Goal: Task Accomplishment & Management: Complete application form

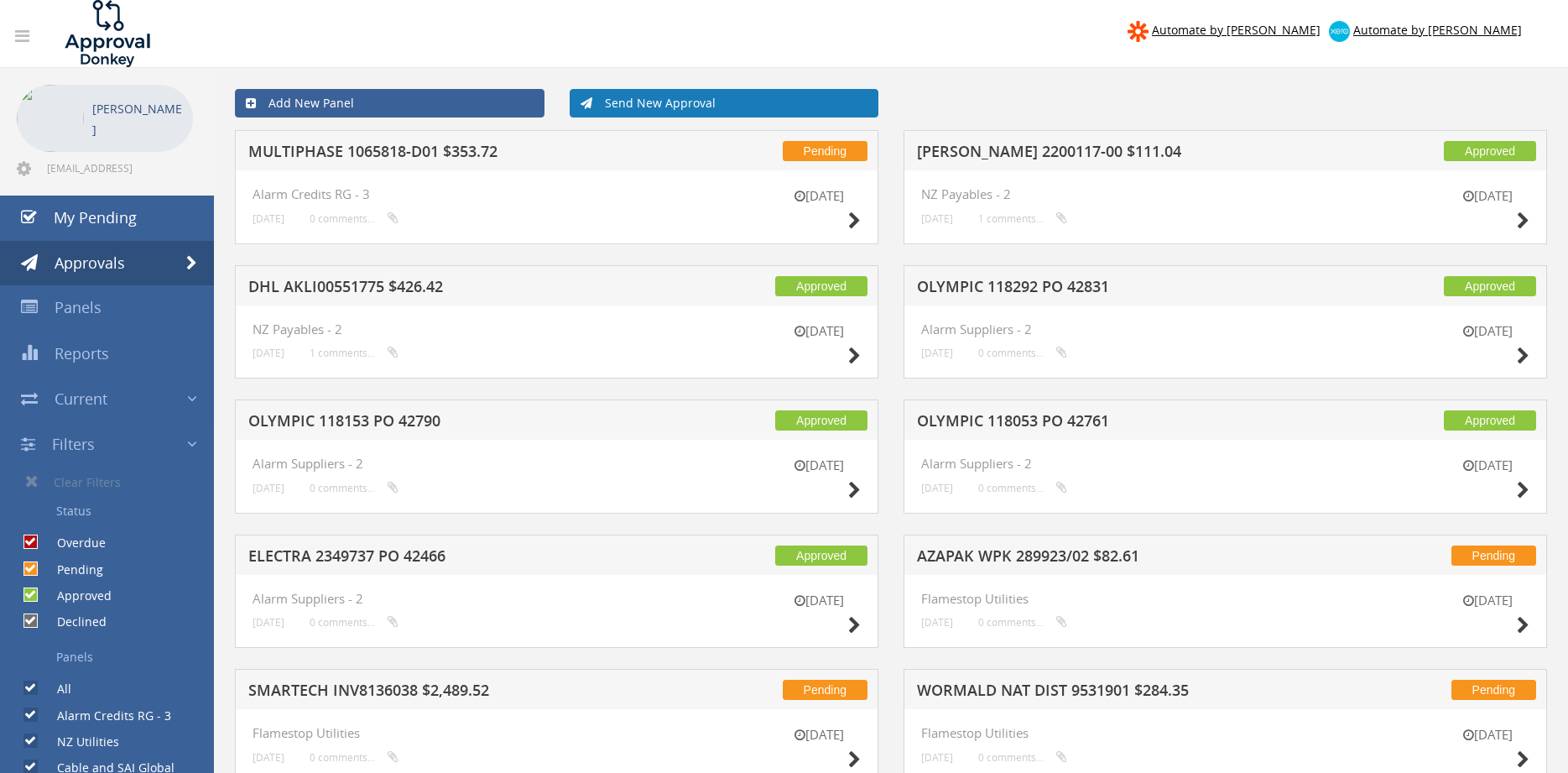
click at [667, 101] on link "Send New Approval" at bounding box center [725, 103] width 310 height 29
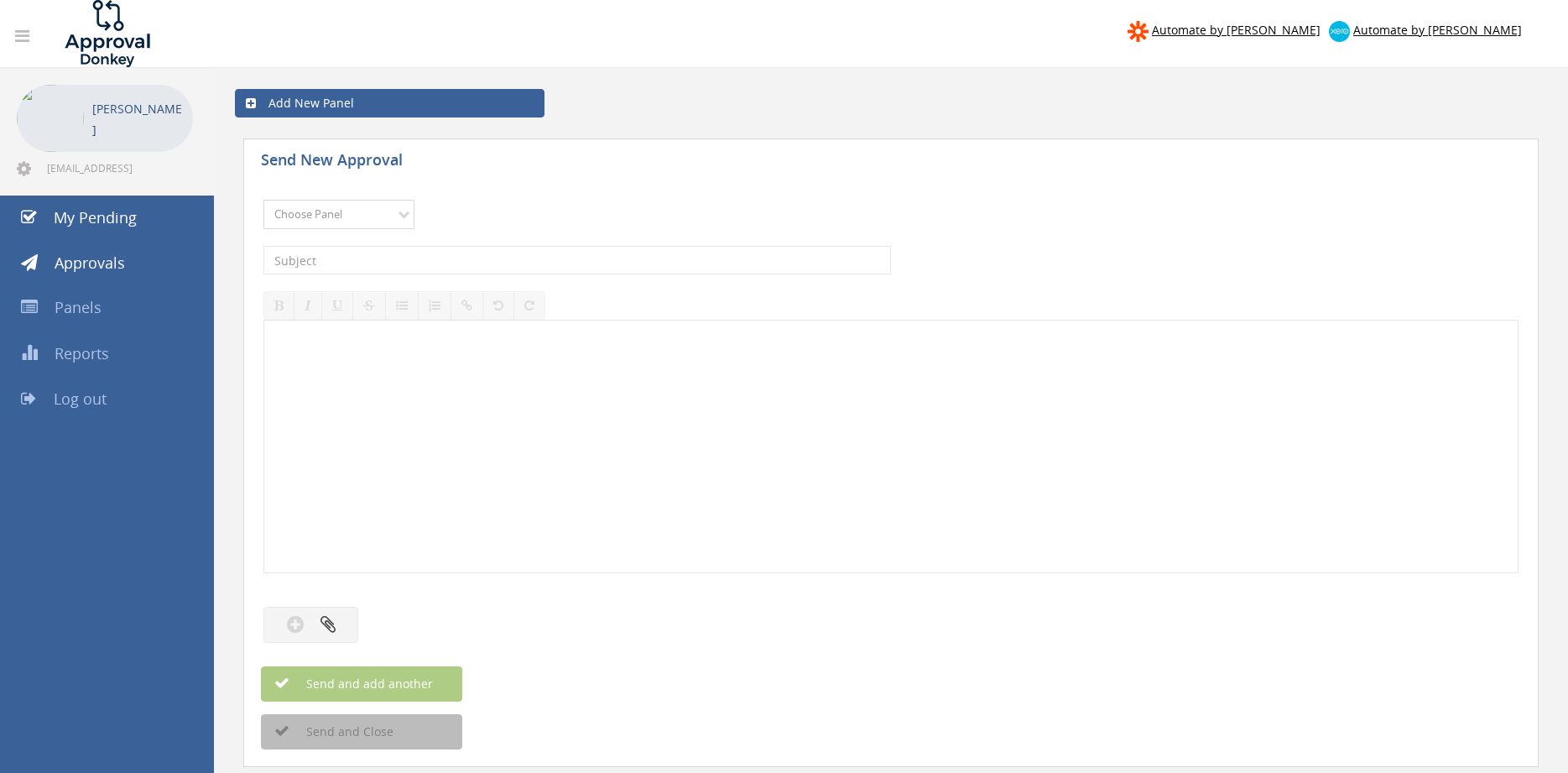
select select "13141"
click option "NZ Utilities" at bounding box center [0, 0] width 0 height 0
click at [368, 253] on input "text" at bounding box center [577, 260] width 627 height 29
type input "S"
type input "YELLOW INV 610063898537 $11.12"
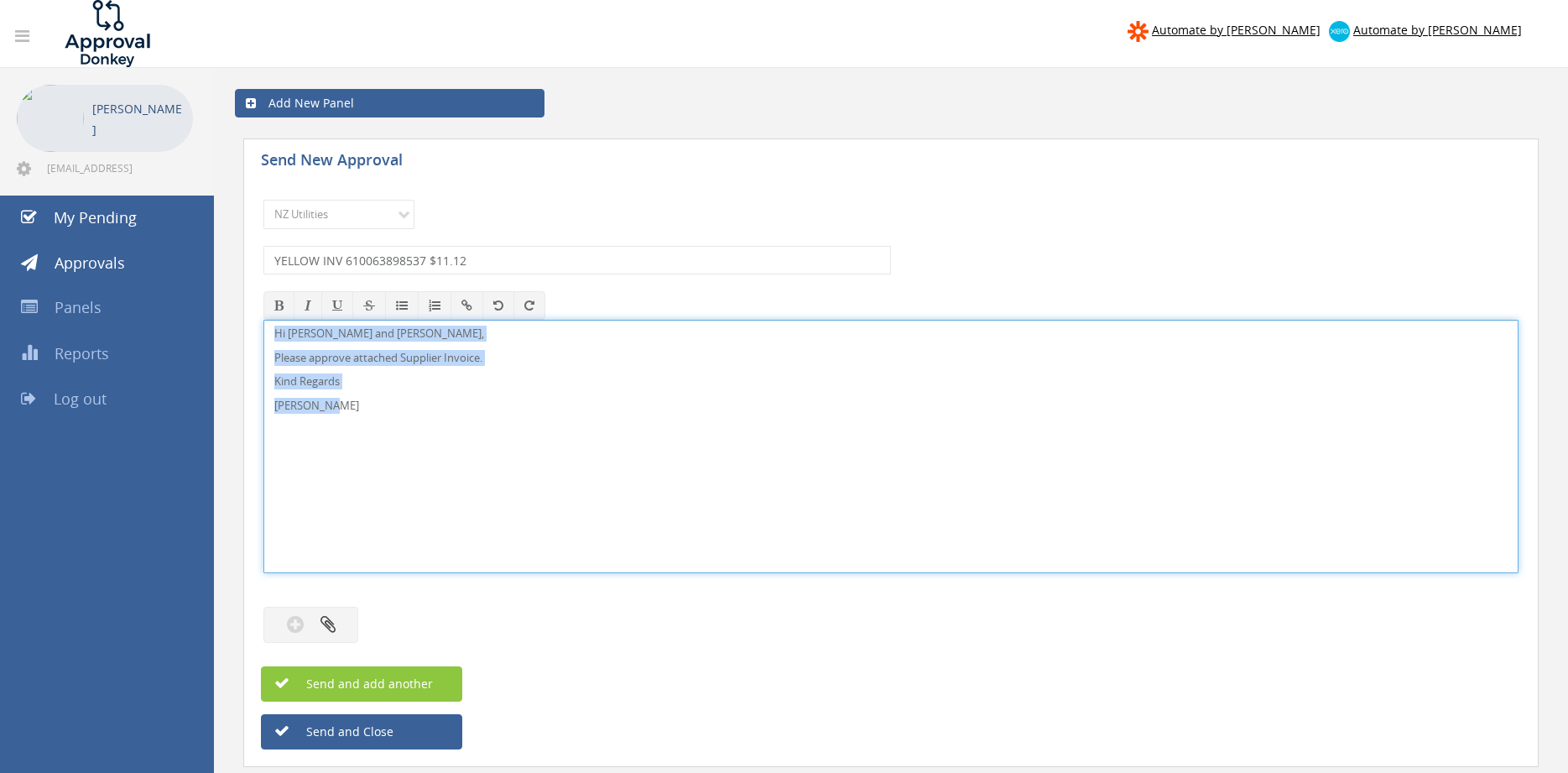
drag, startPoint x: 309, startPoint y: 397, endPoint x: 308, endPoint y: 345, distance: 52.0
click at [271, 324] on div "Hi Paul and Ben, Please approve attached Supplier Invoice. Kind Regards Pam Wal…" at bounding box center [891, 446] width 1253 height 251
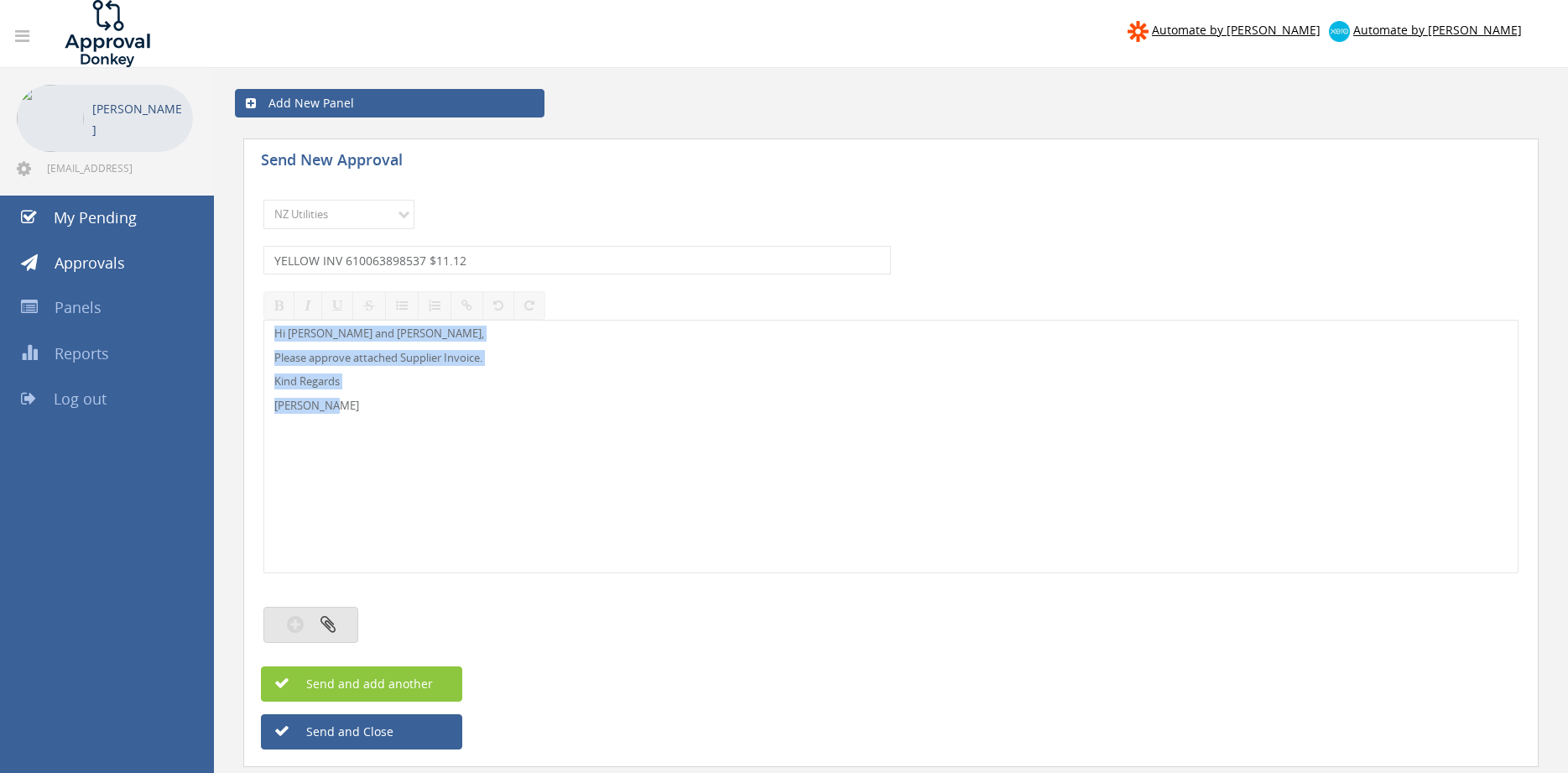
click at [336, 624] on button "button" at bounding box center [311, 624] width 95 height 36
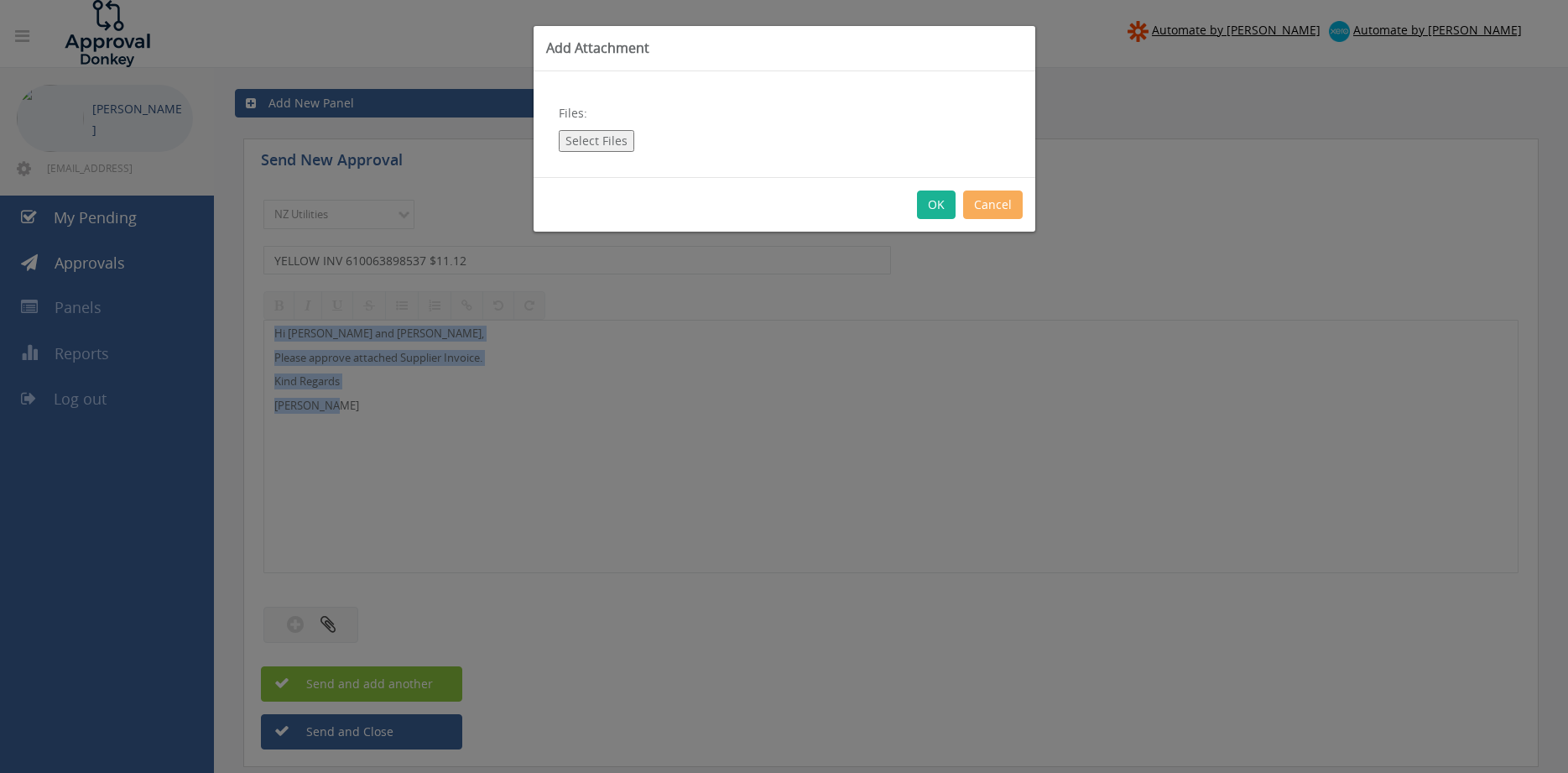
click at [605, 146] on button "Select Files" at bounding box center [596, 141] width 75 height 22
type input "C:\fakepath\YELLOW Inv_610063898537 10.08.25.pdf"
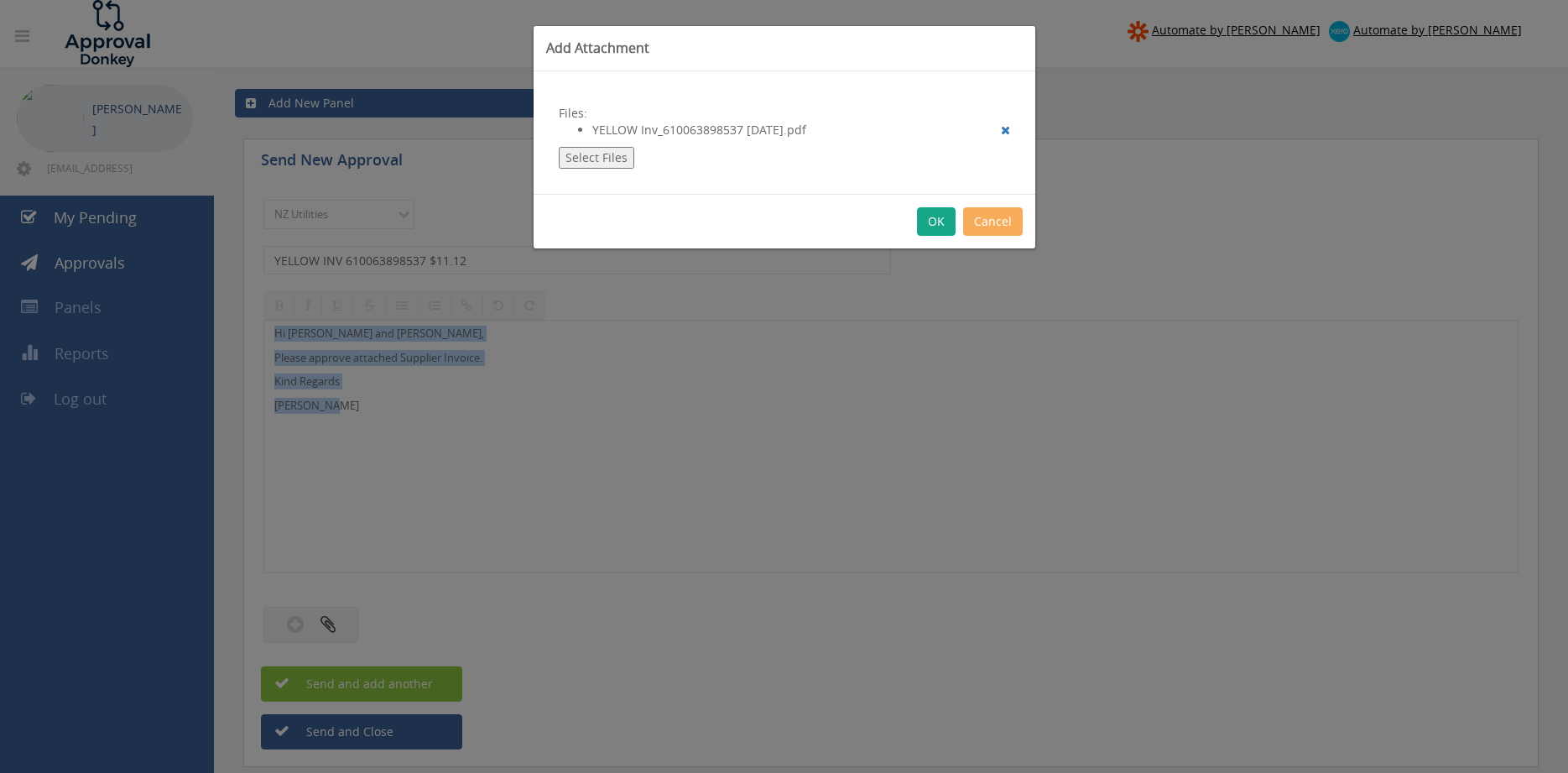
click at [937, 223] on button "OK" at bounding box center [936, 222] width 39 height 29
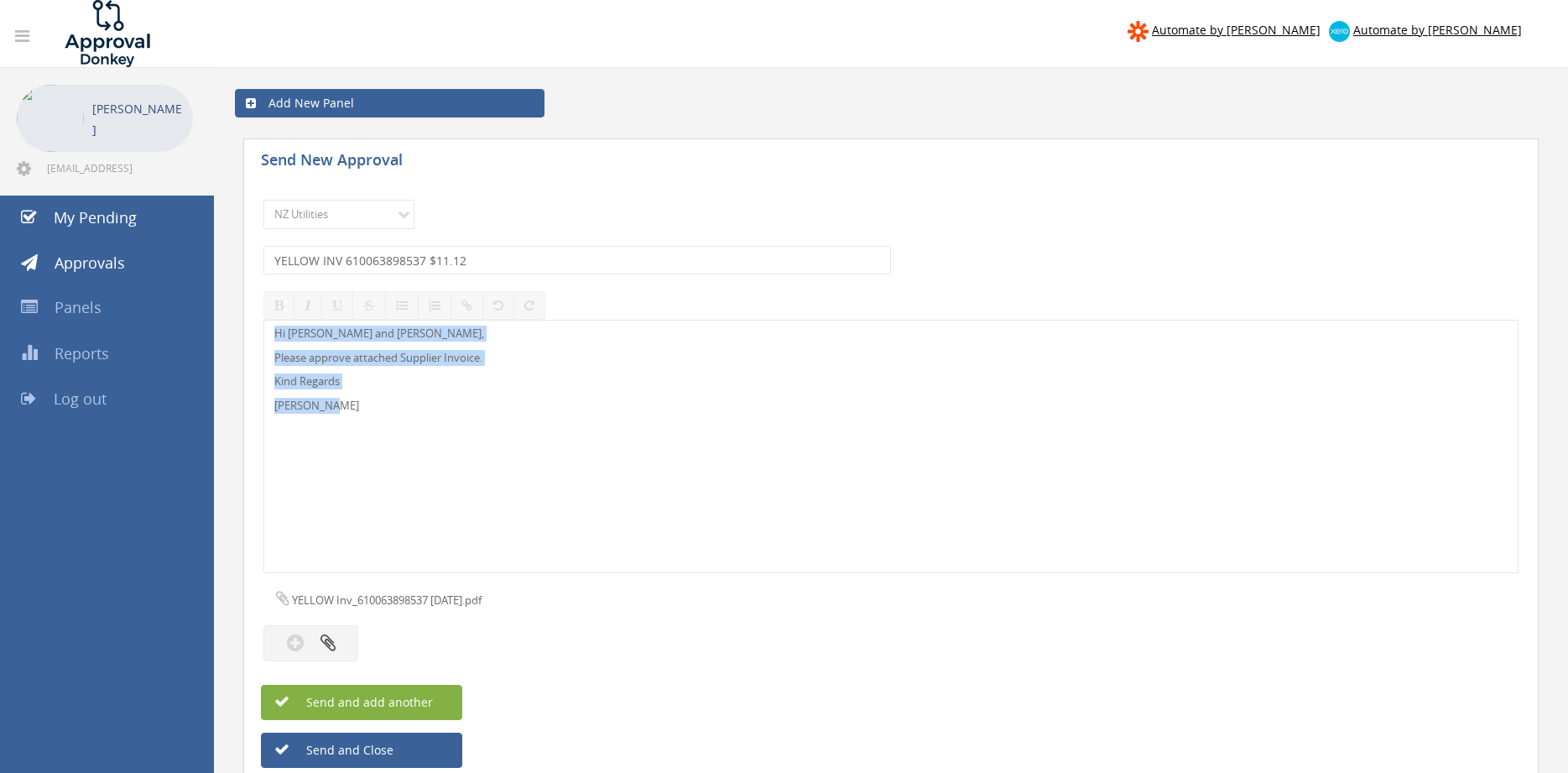
click at [443, 694] on button "Send and add another" at bounding box center [362, 703] width 202 height 36
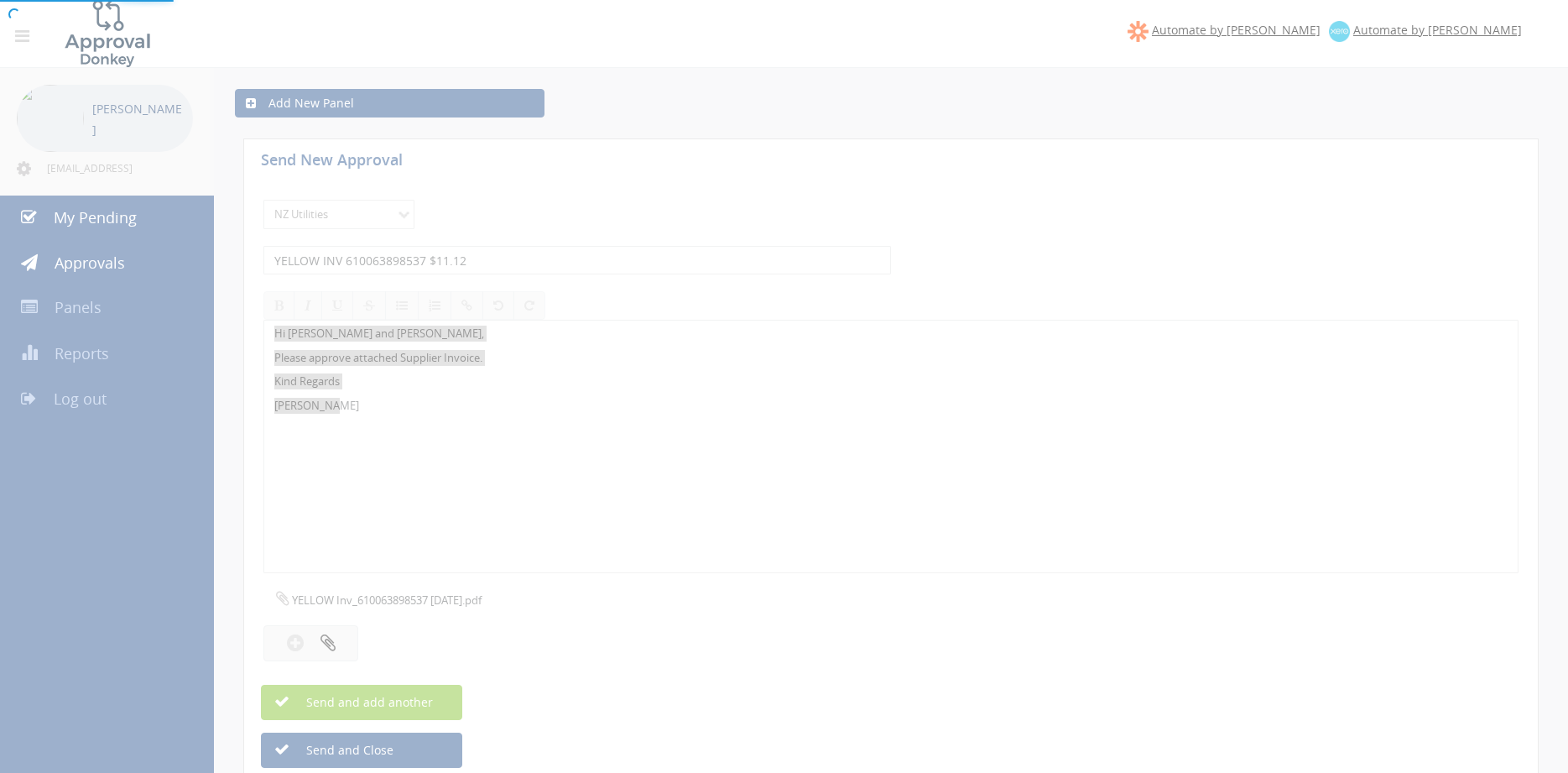
select select
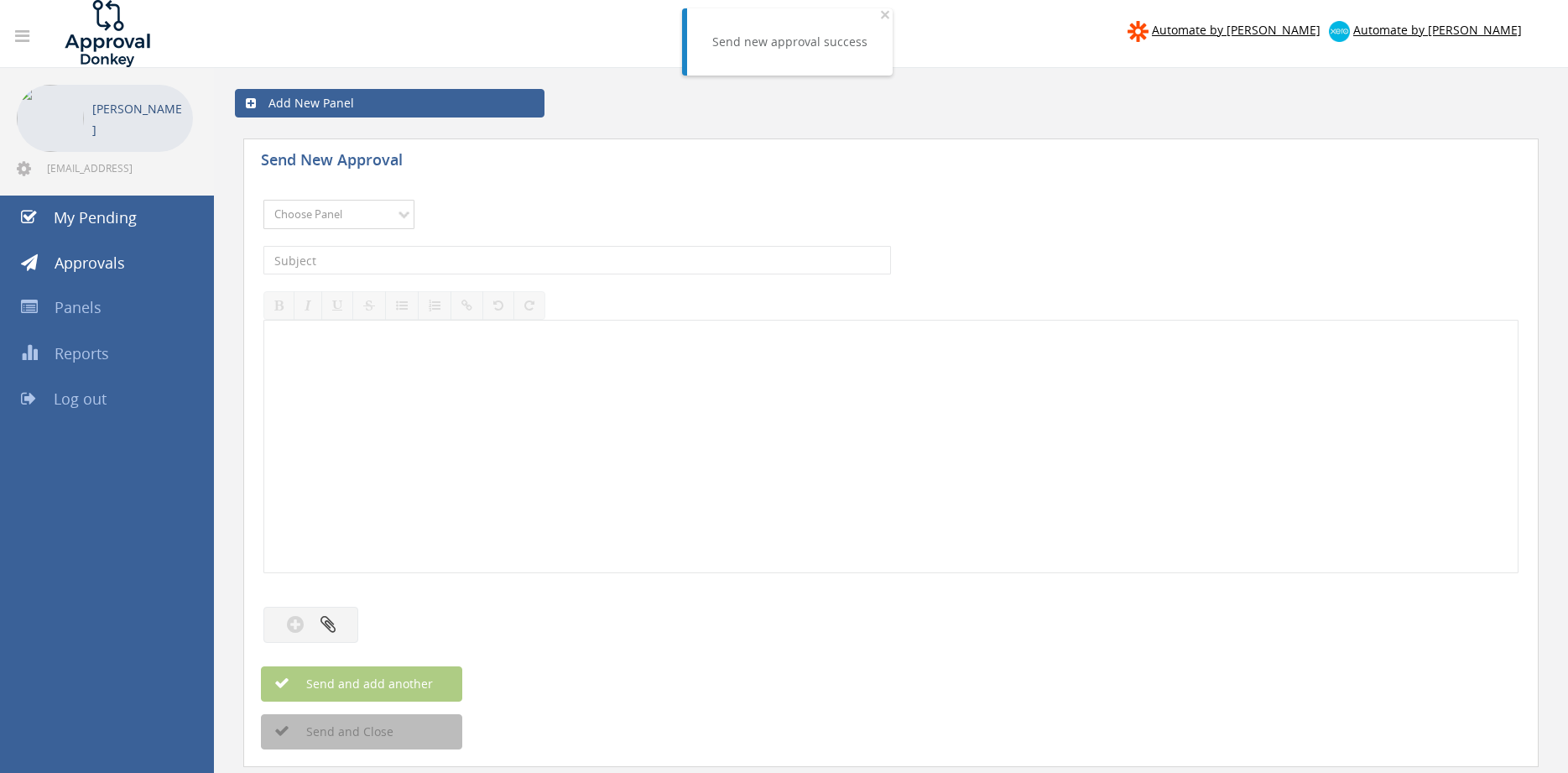
click at [263, 200] on select "Choose Panel Alarm Credits RG - 3 NZ Utilities Cable and SAI Global NZ Alarms-1…" at bounding box center [339, 214] width 151 height 30
select select "13141"
click option "NZ Utilities" at bounding box center [0, 0] width 0 height 0
click at [384, 260] on input "text" at bounding box center [577, 260] width 627 height 29
type input "SPARK 18 AUGUST 2025 $238.23"
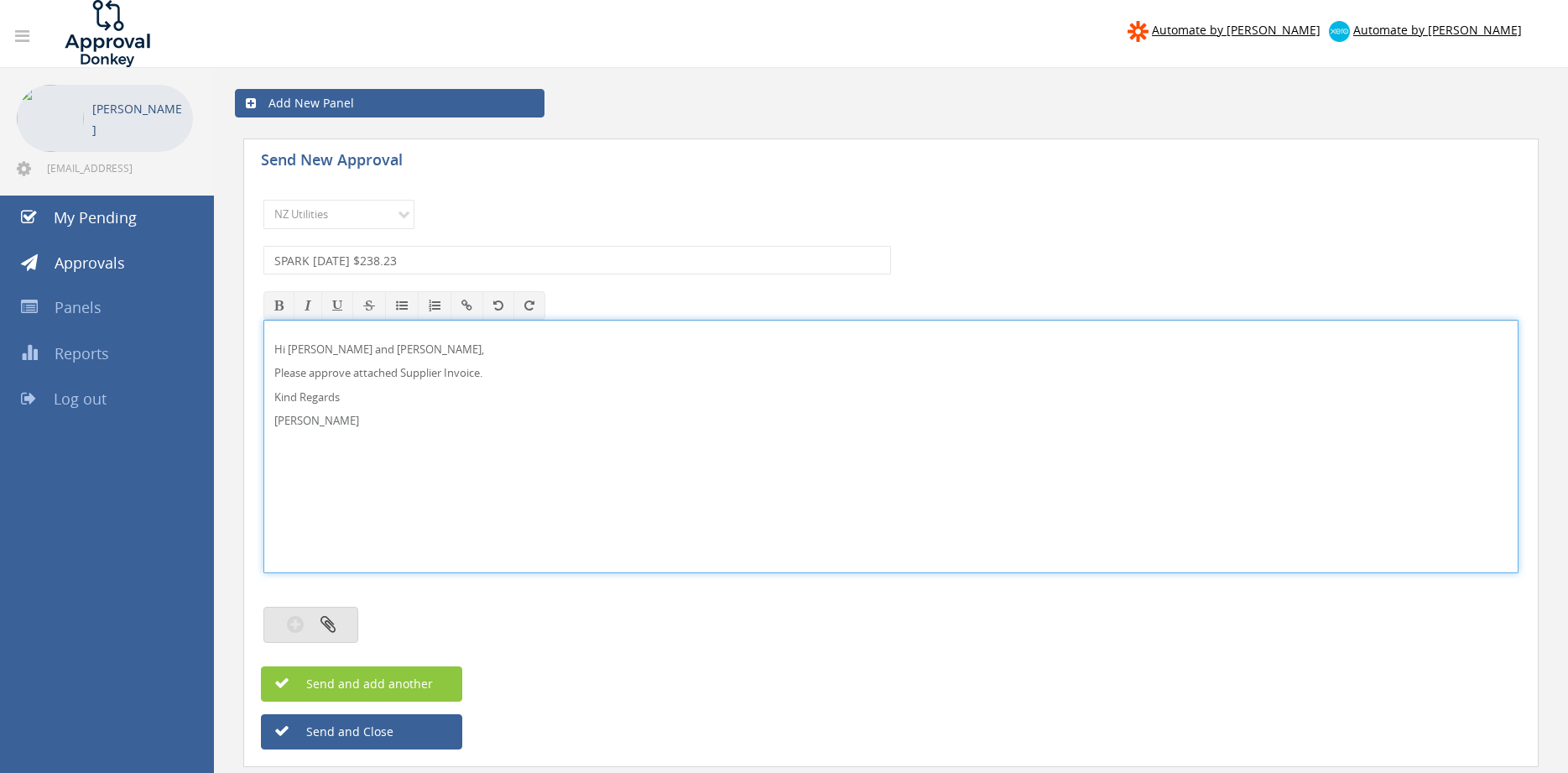
click at [331, 617] on icon "button" at bounding box center [329, 623] width 15 height 19
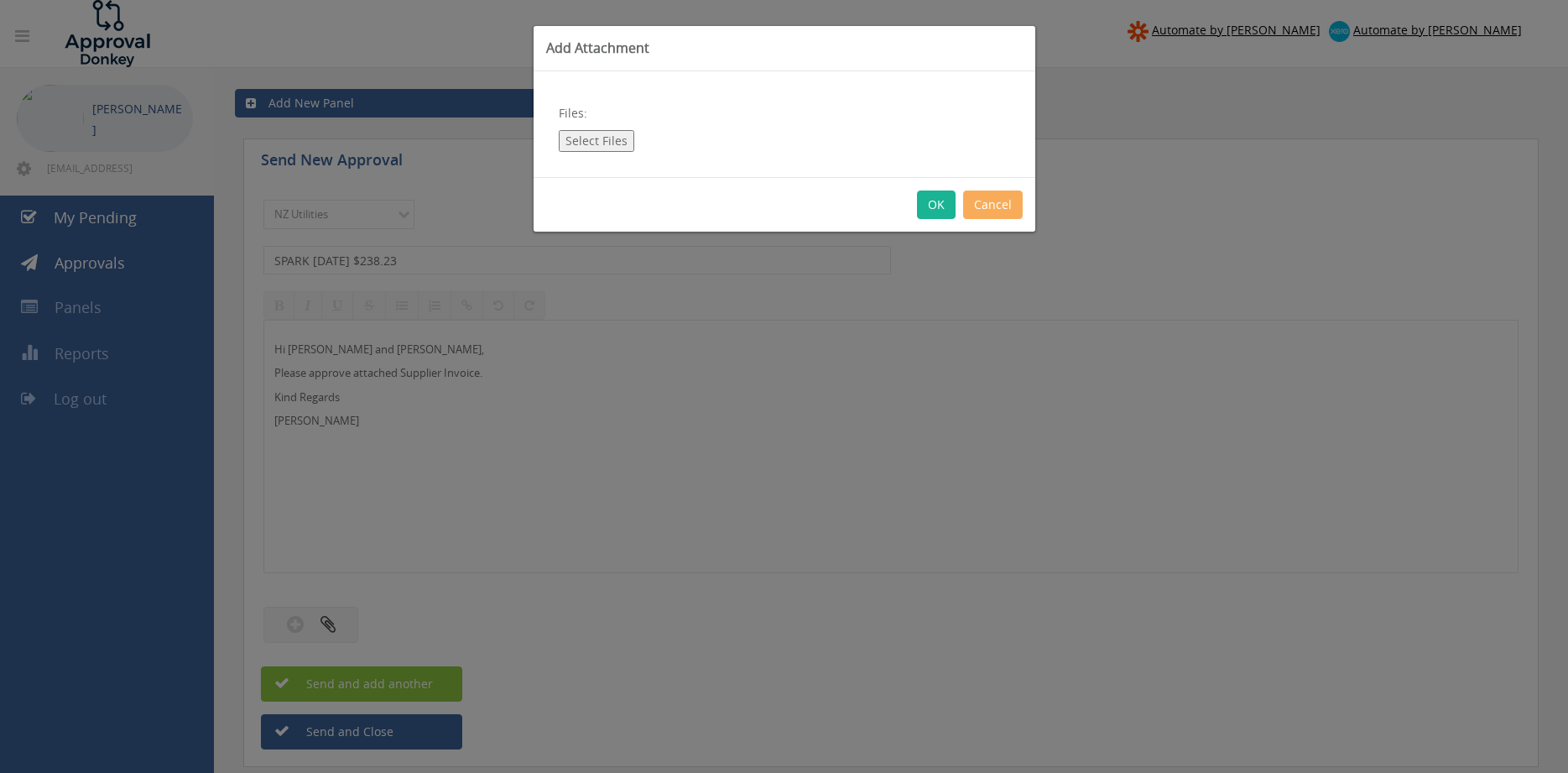
click at [591, 139] on button "Select Files" at bounding box center [596, 141] width 75 height 22
type input "C:\fakepath\Spark Bill 18 AUGUST 2025.pdf"
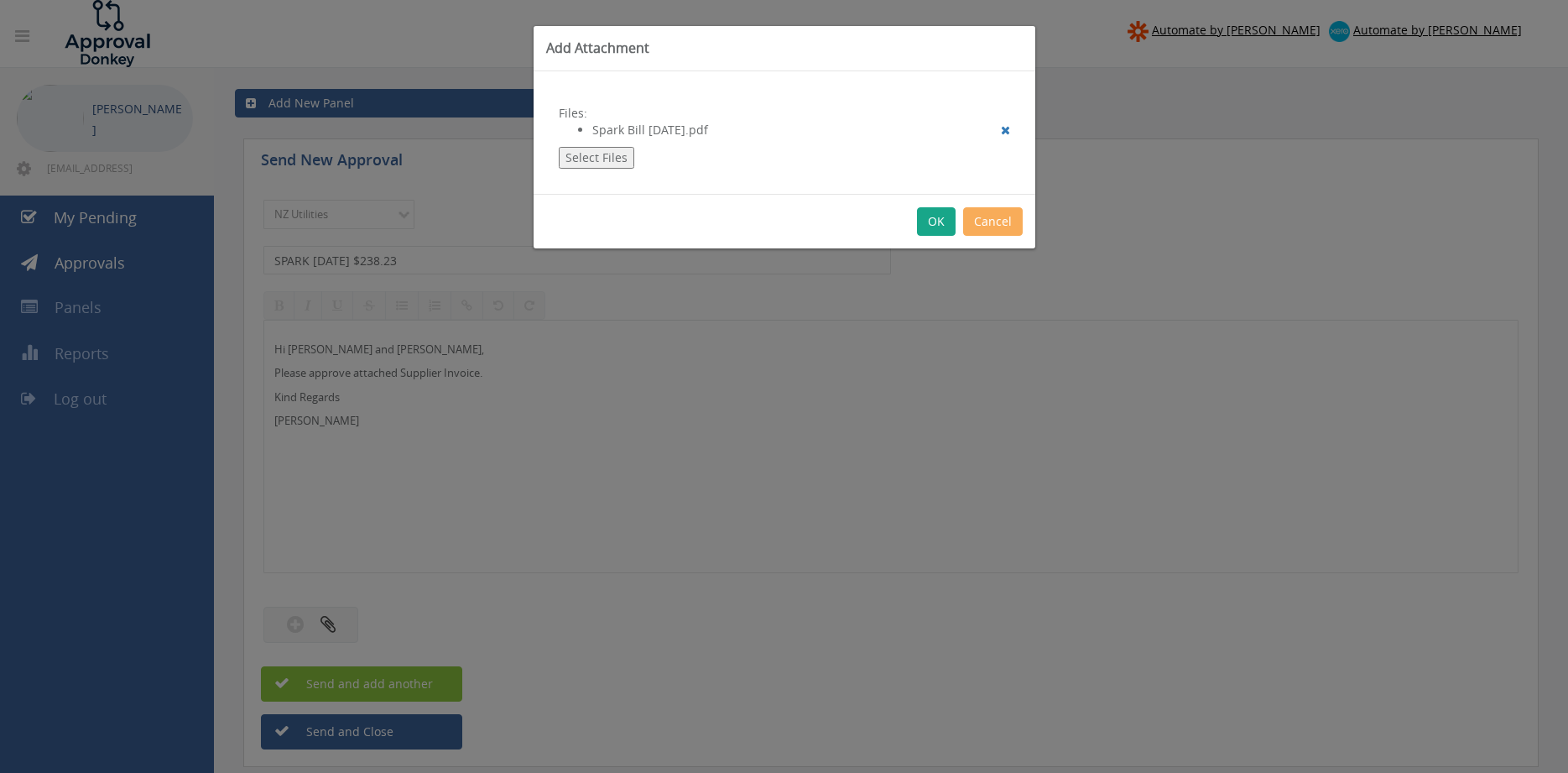
click at [941, 222] on button "OK" at bounding box center [936, 222] width 39 height 29
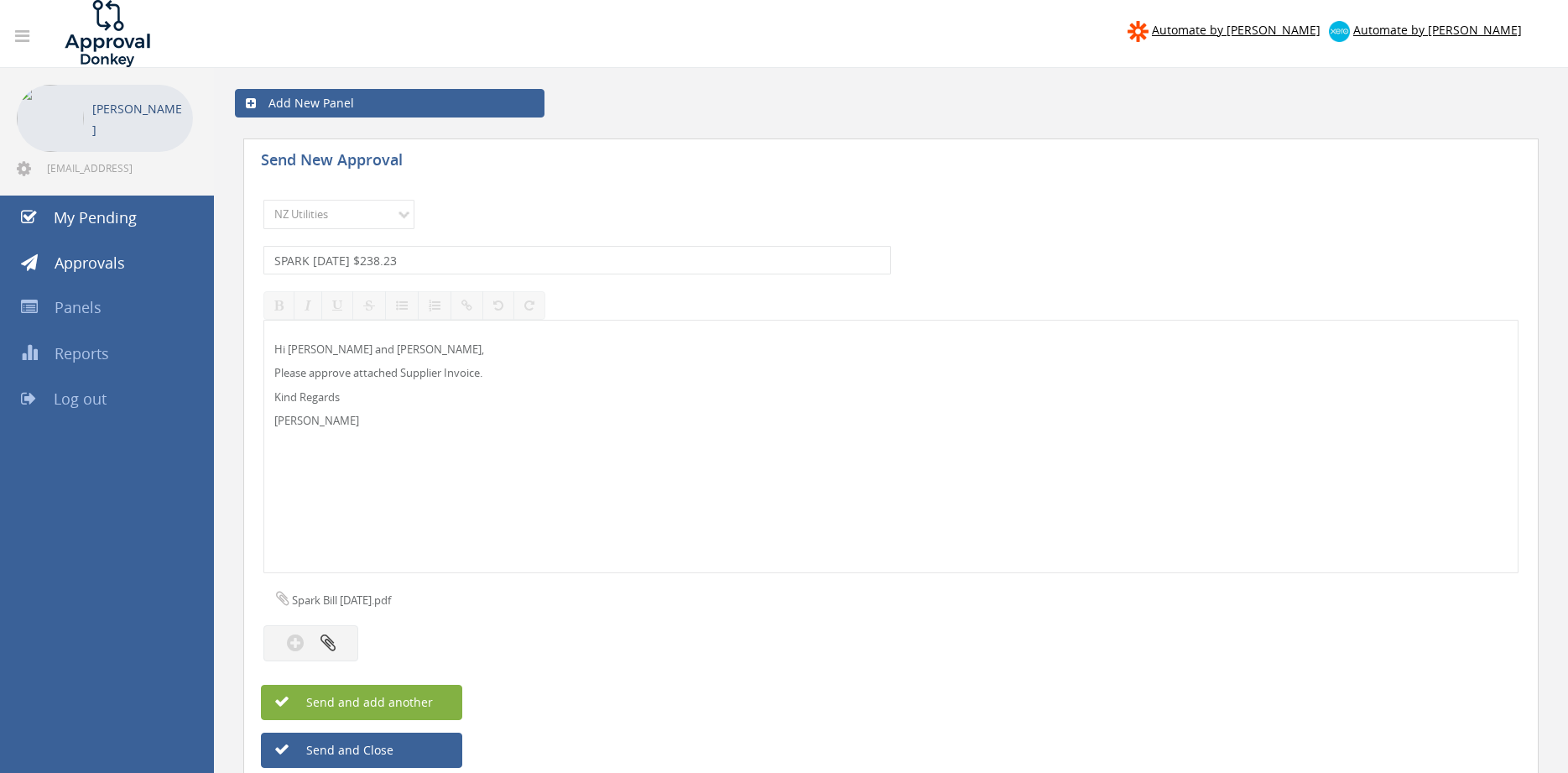
click at [417, 697] on span "Send and add another" at bounding box center [351, 702] width 163 height 16
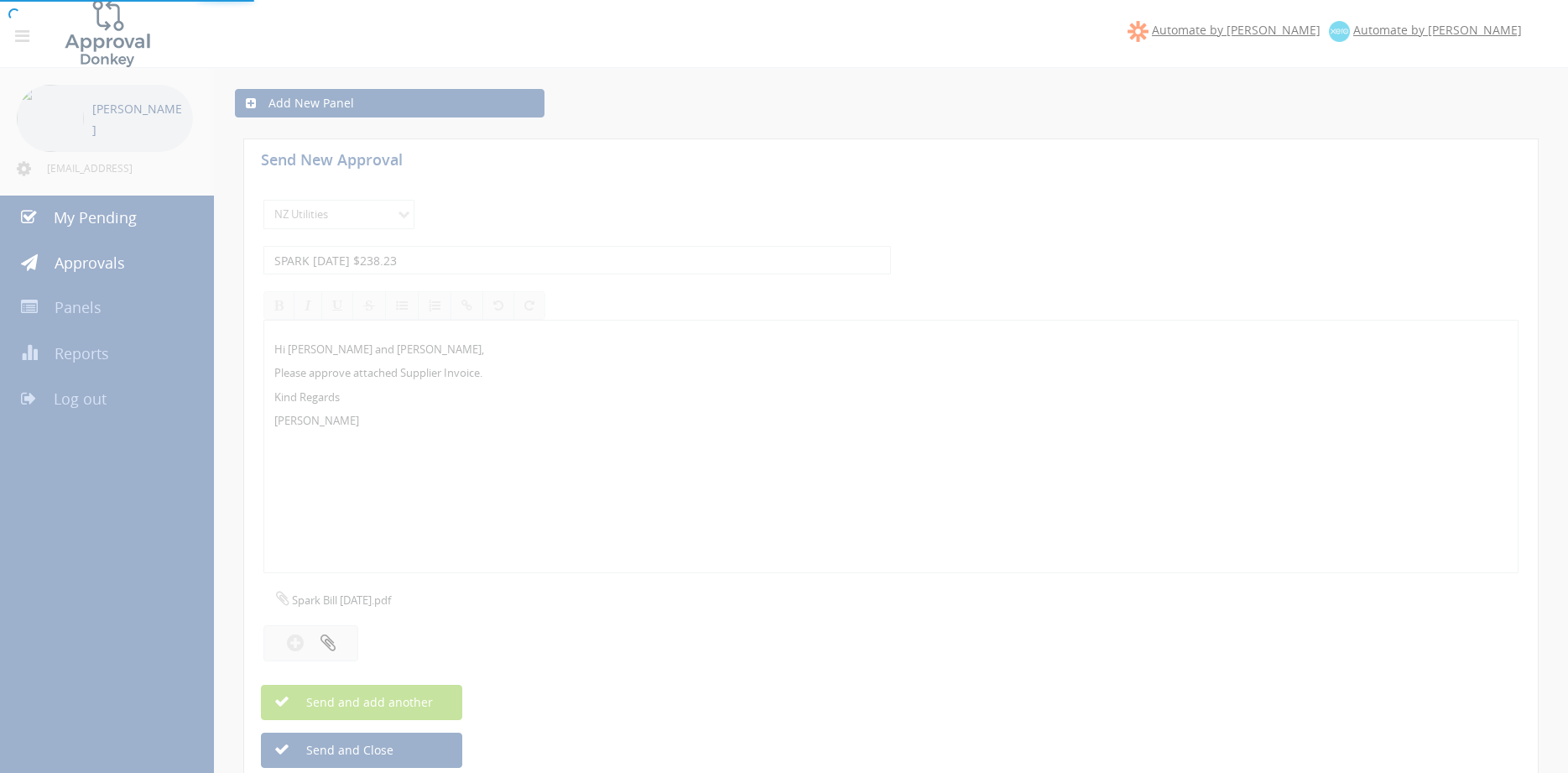
select select
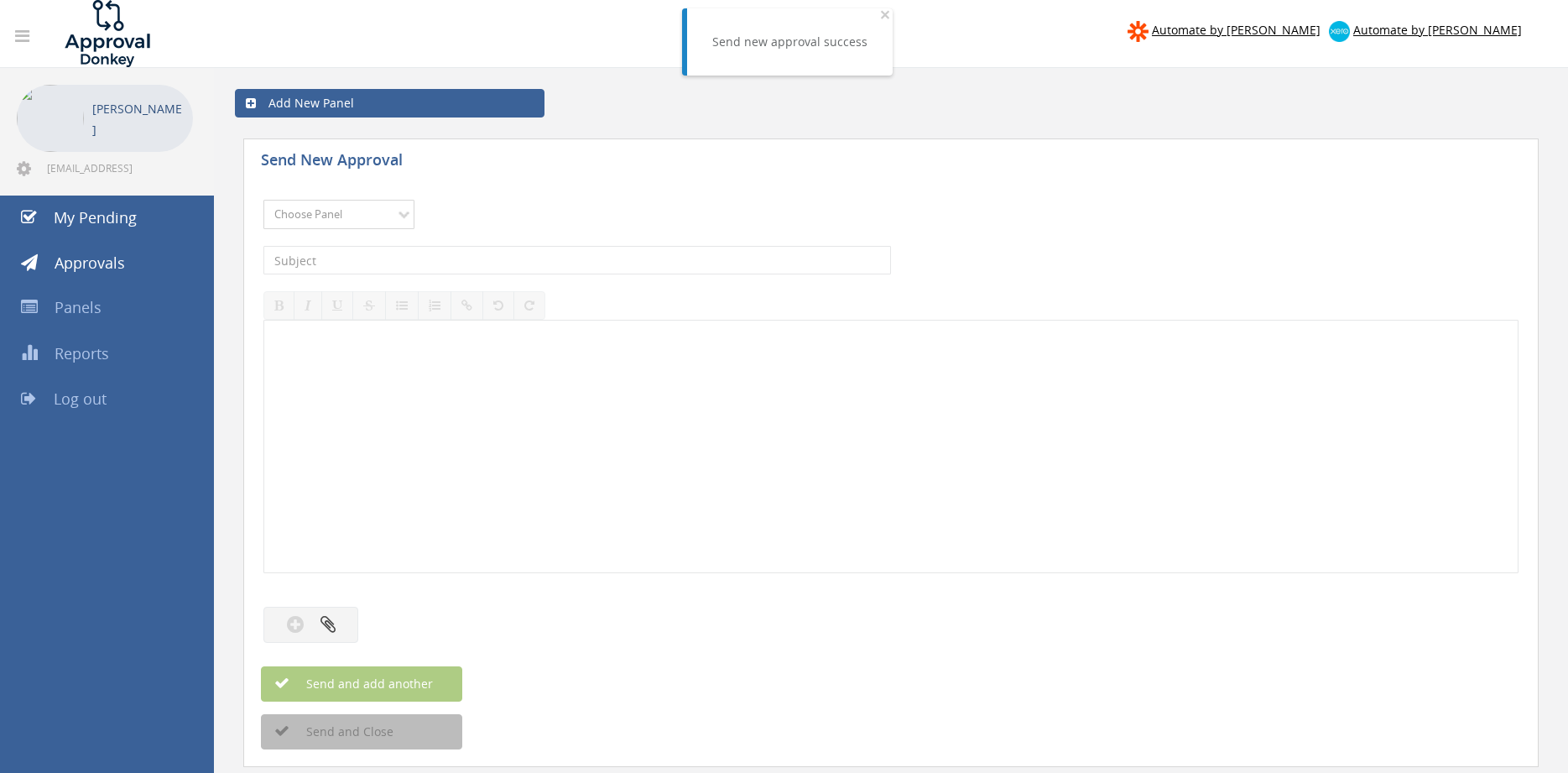
click at [263, 200] on select "Choose Panel Alarm Credits RG - 3 NZ Utilities Cable and SAI Global NZ Alarms-1…" at bounding box center [339, 214] width 151 height 30
select select "13141"
click option "NZ Utilities" at bounding box center [0, 0] width 0 height 0
click at [383, 261] on input "text" at bounding box center [577, 260] width 627 height 29
type input "LOGICAL IT INV-30977 $436.42"
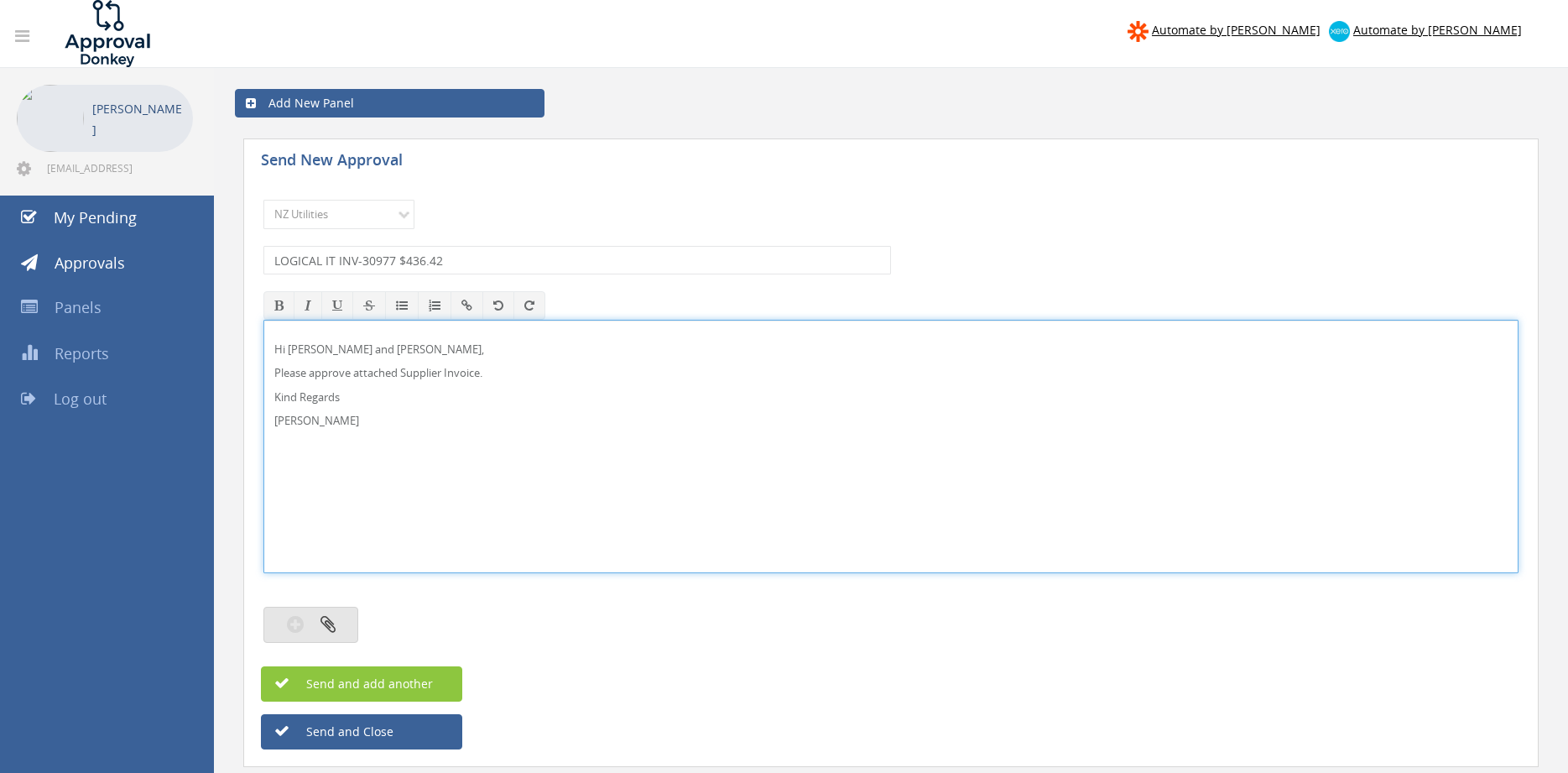
click at [334, 627] on icon "button" at bounding box center [329, 623] width 15 height 19
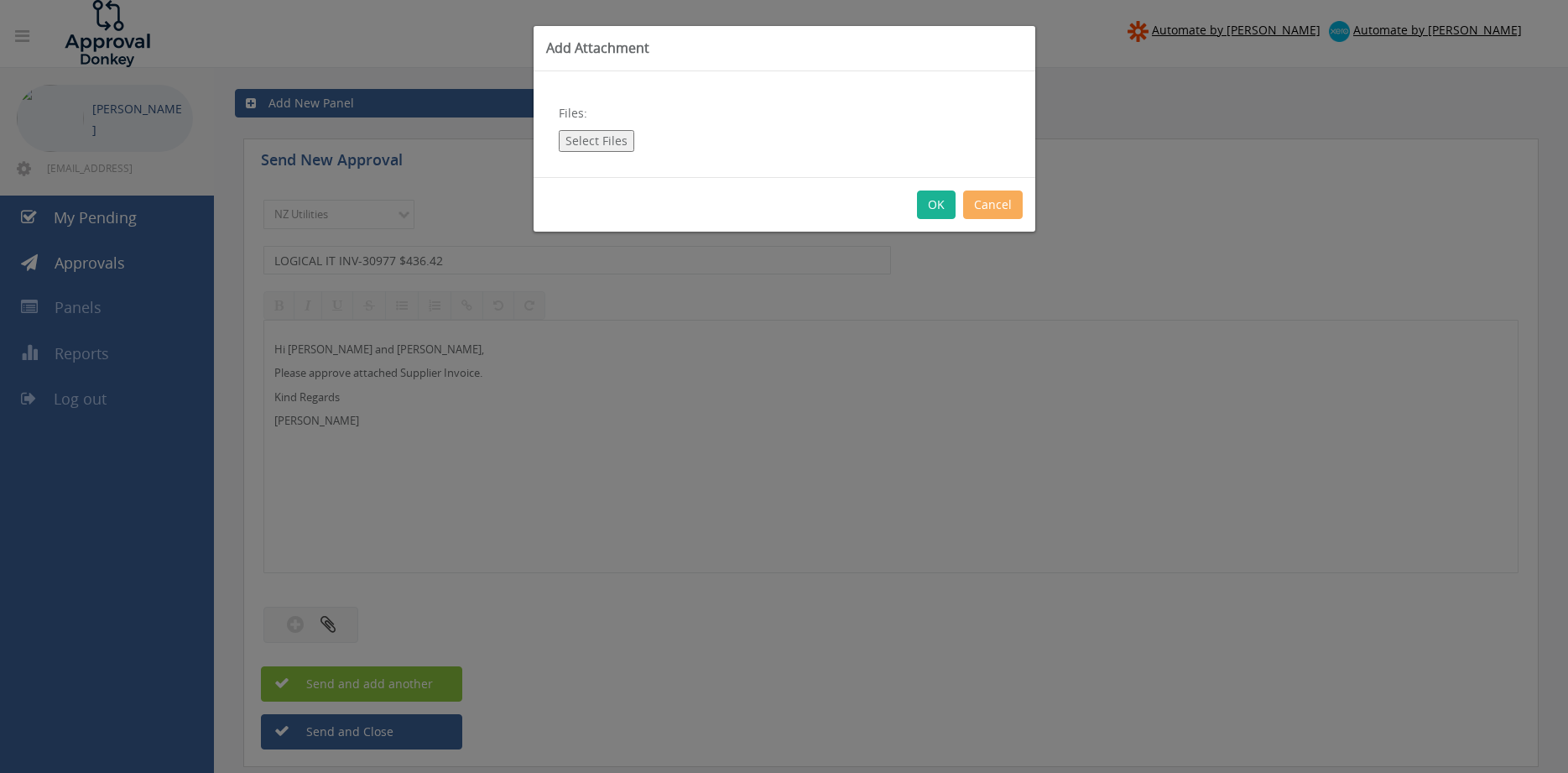
click at [616, 146] on button "Select Files" at bounding box center [596, 141] width 75 height 22
type input "C:\fakepath\LOGICAL IT INV-30977 15.08.25.pdf"
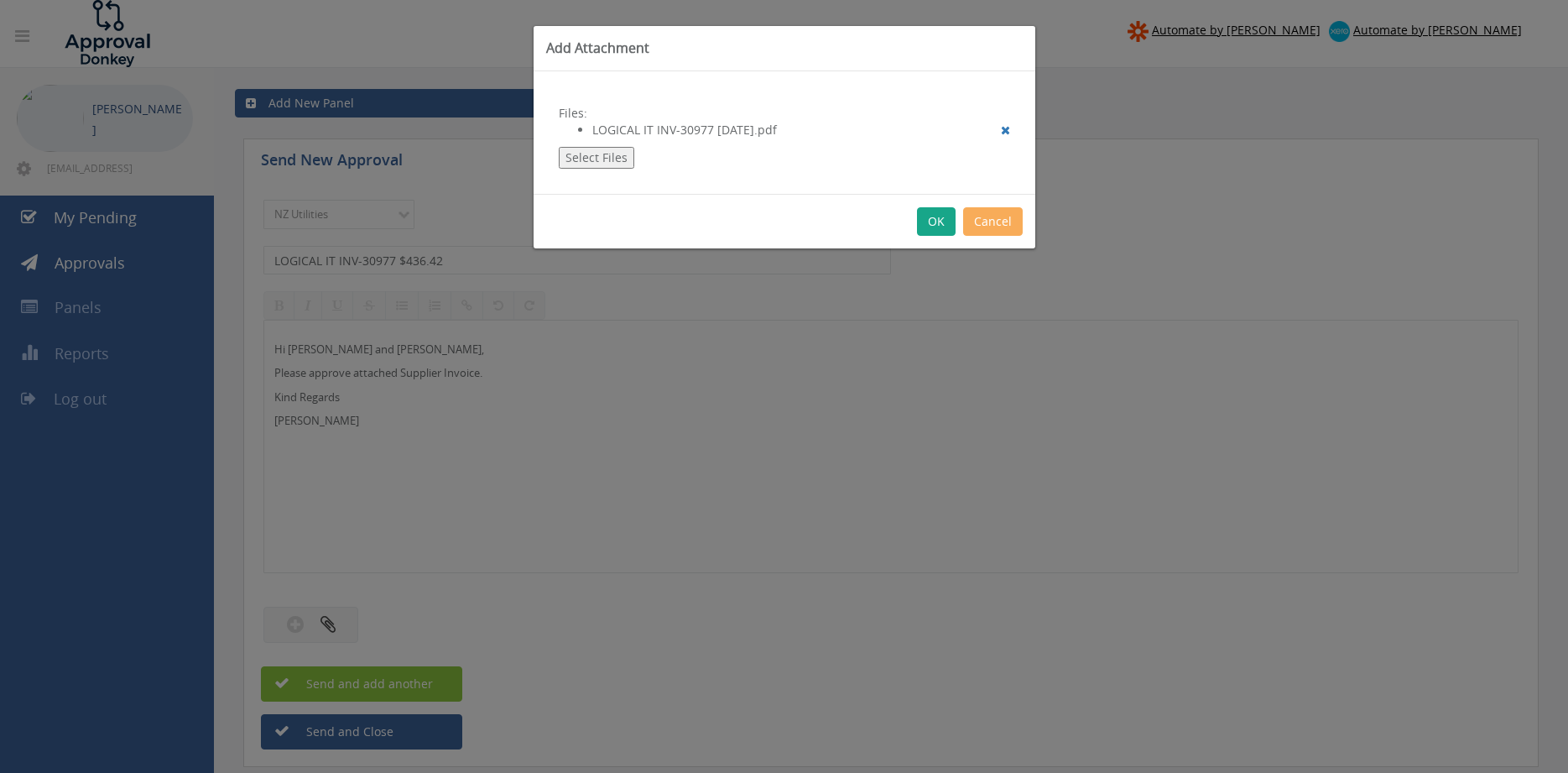
click at [930, 224] on button "OK" at bounding box center [936, 222] width 39 height 29
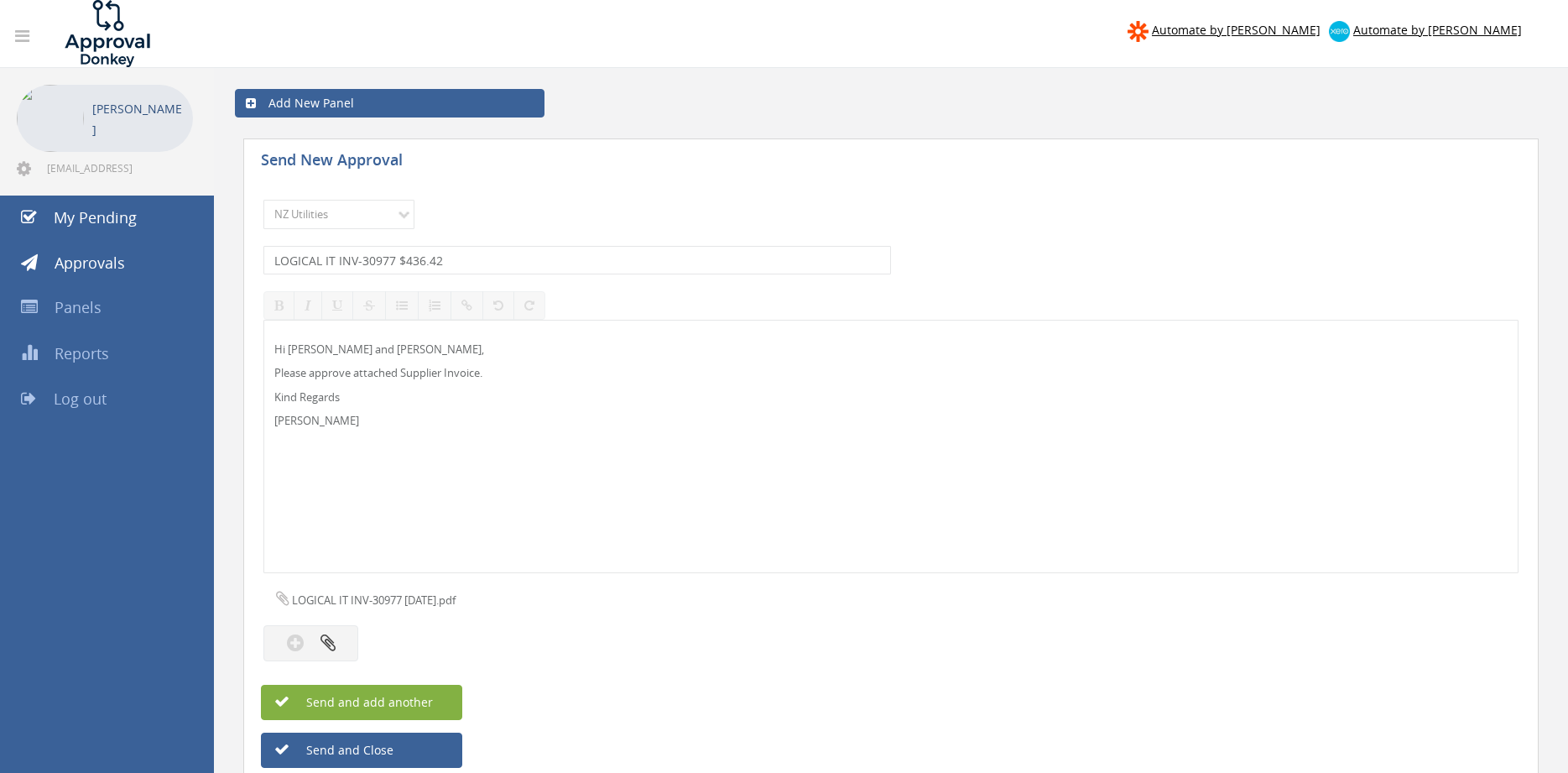
click at [418, 704] on span "Send and add another" at bounding box center [351, 702] width 163 height 16
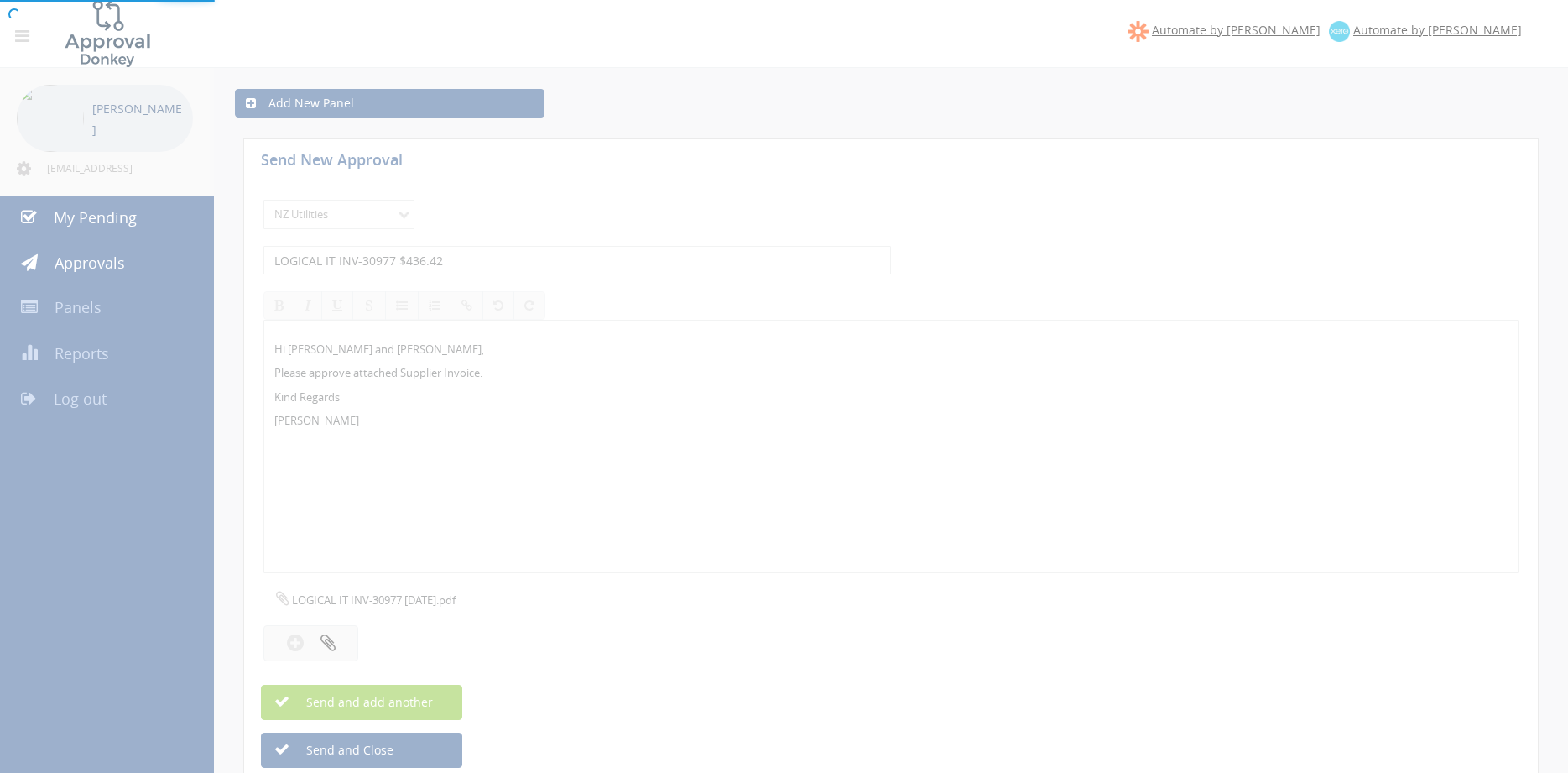
select select
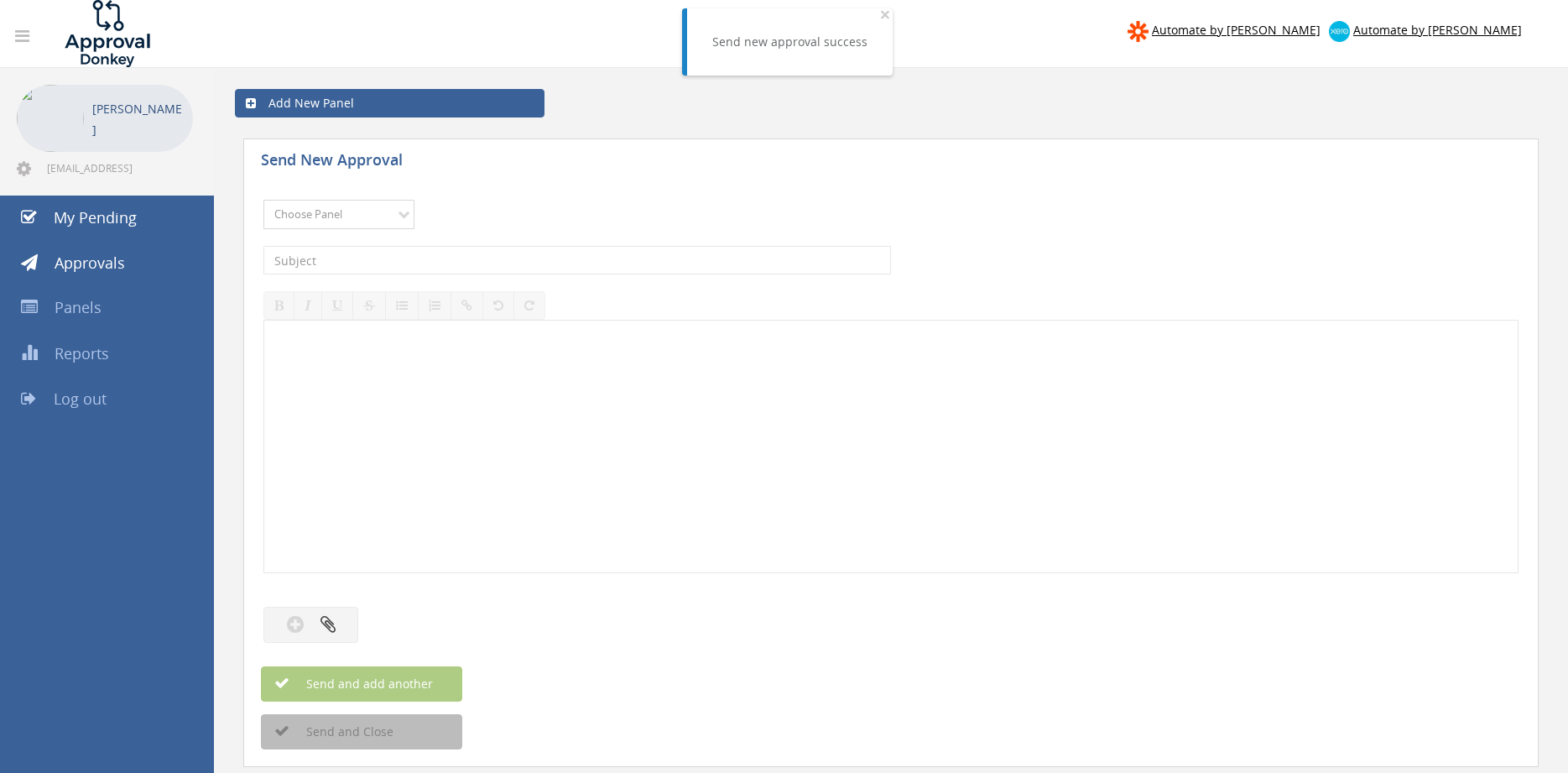
click at [263, 200] on select "Choose Panel Alarm Credits RG - 3 NZ Utilities Cable and SAI Global NZ Alarms-1…" at bounding box center [339, 214] width 151 height 30
select select "13141"
click option "NZ Utilities" at bounding box center [0, 0] width 0 height 0
click at [394, 272] on input "text" at bounding box center [577, 260] width 627 height 29
type input "CREWCARE INV-88276 $407.01"
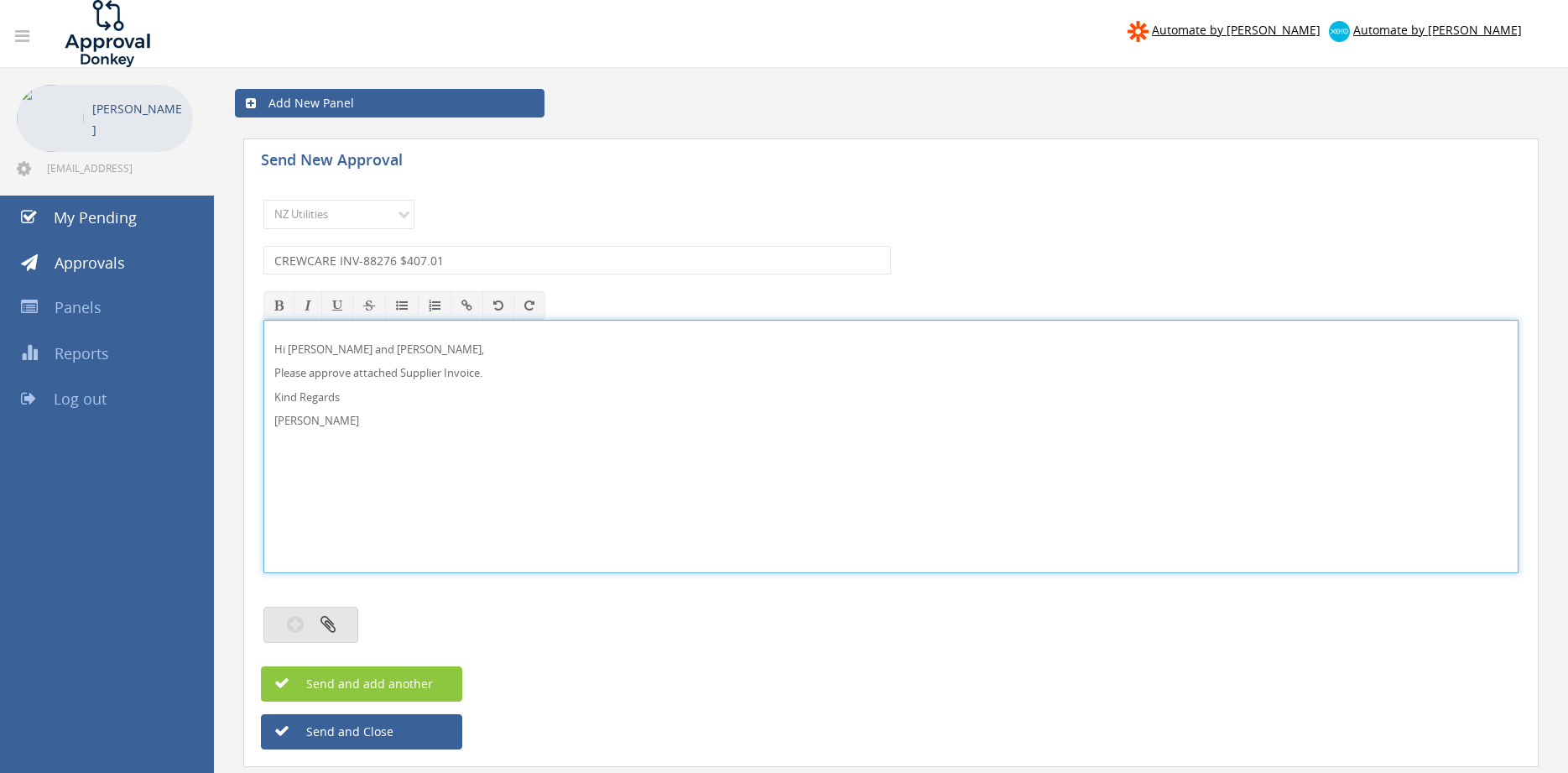
click at [329, 628] on icon "button" at bounding box center [329, 623] width 15 height 19
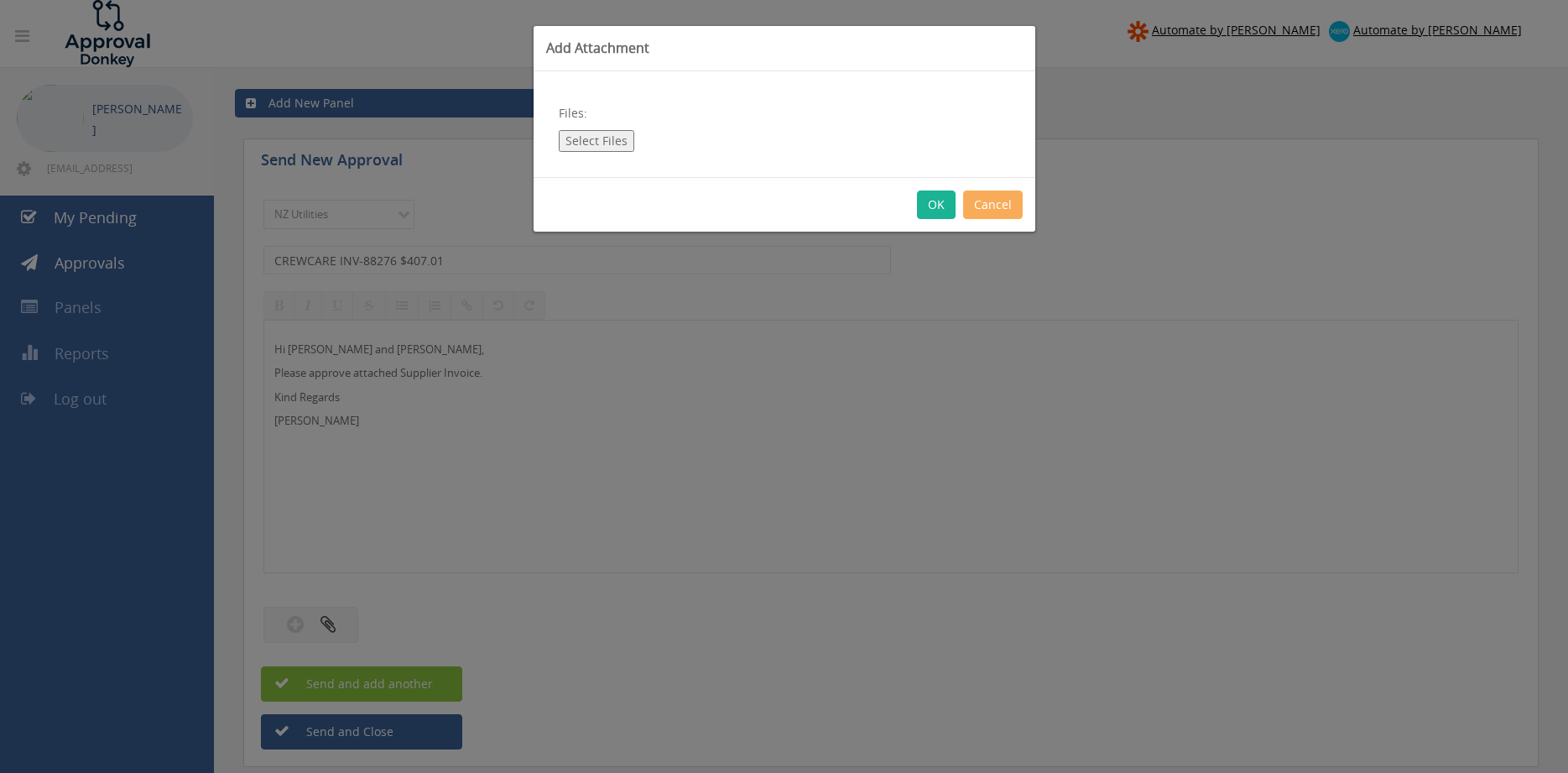
click at [581, 146] on button "Select Files" at bounding box center [596, 141] width 75 height 22
type input "C:\fakepath\CREWCARE INV-88276 15.08.25.pdf"
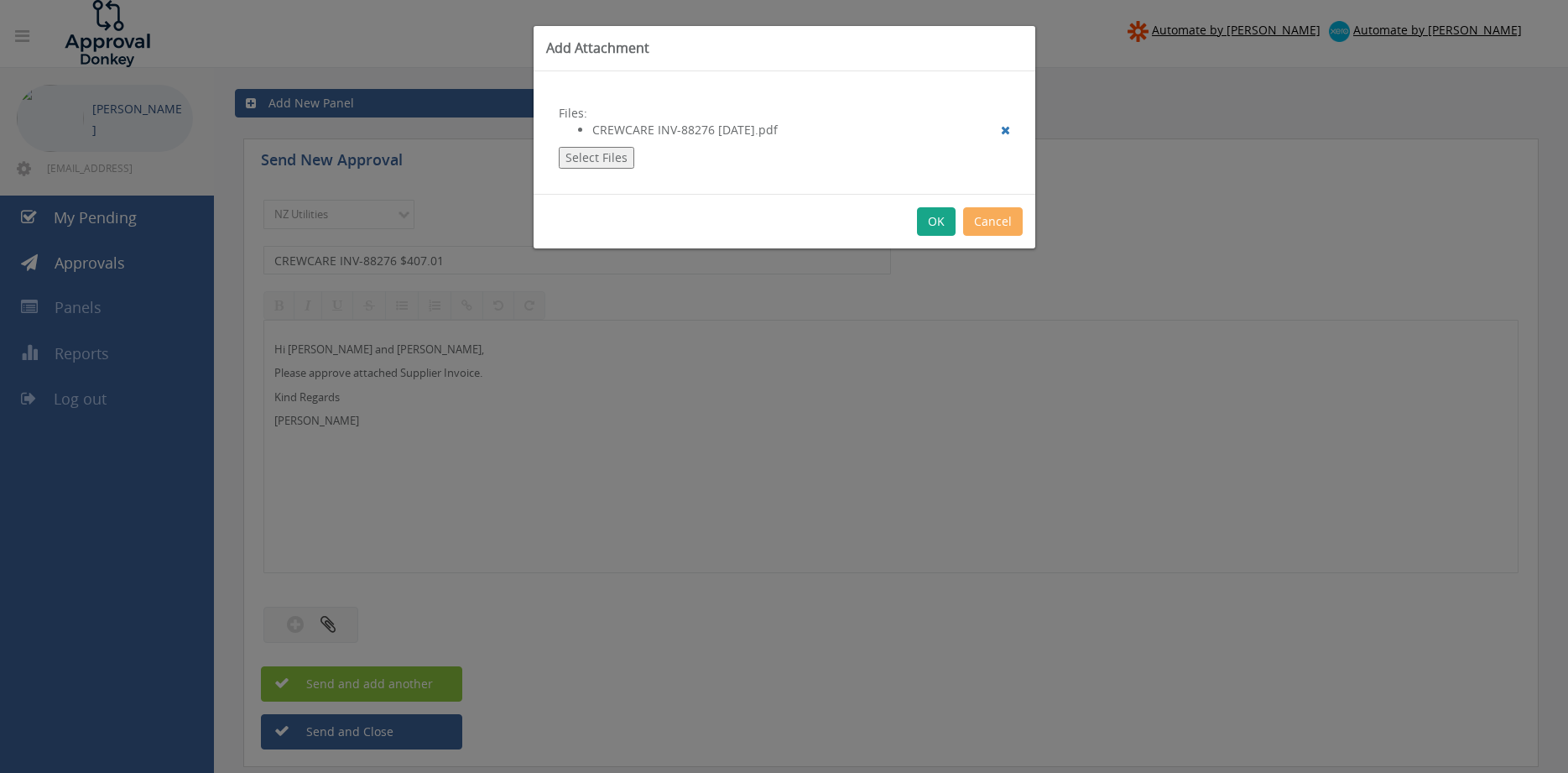
click at [926, 224] on button "OK" at bounding box center [936, 222] width 39 height 29
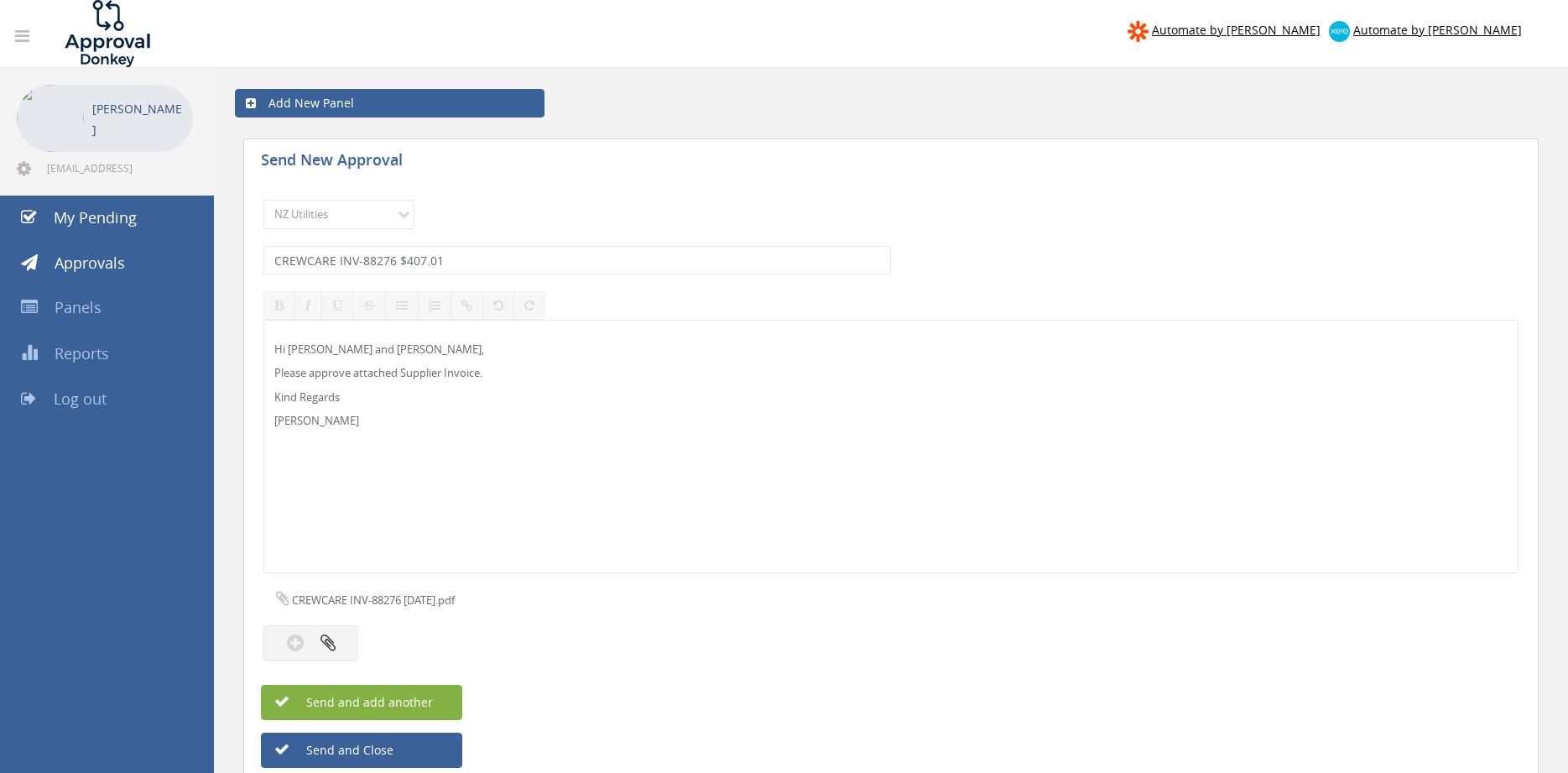
click at [434, 695] on button "Send and add another" at bounding box center [362, 703] width 202 height 36
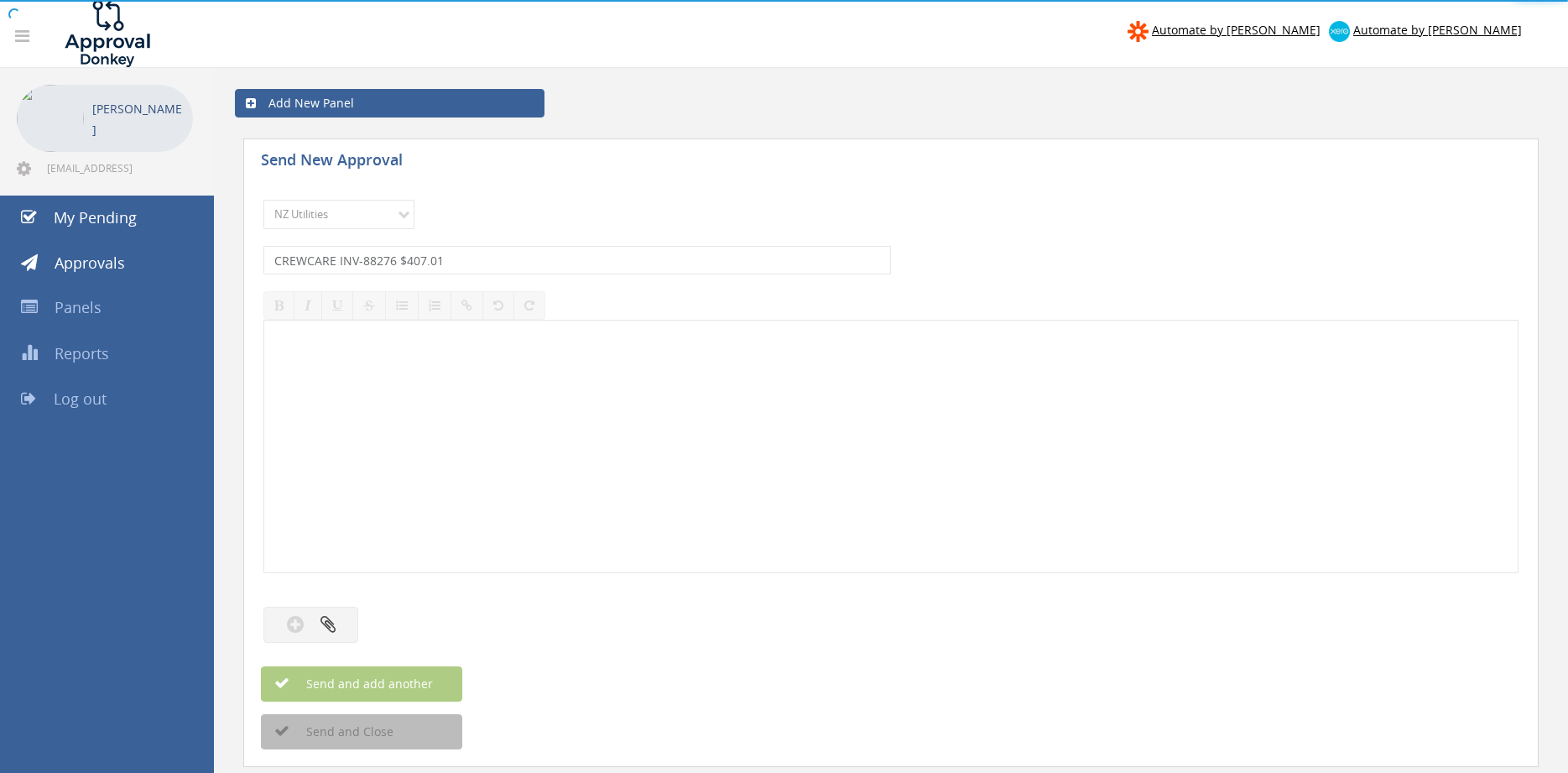
select select
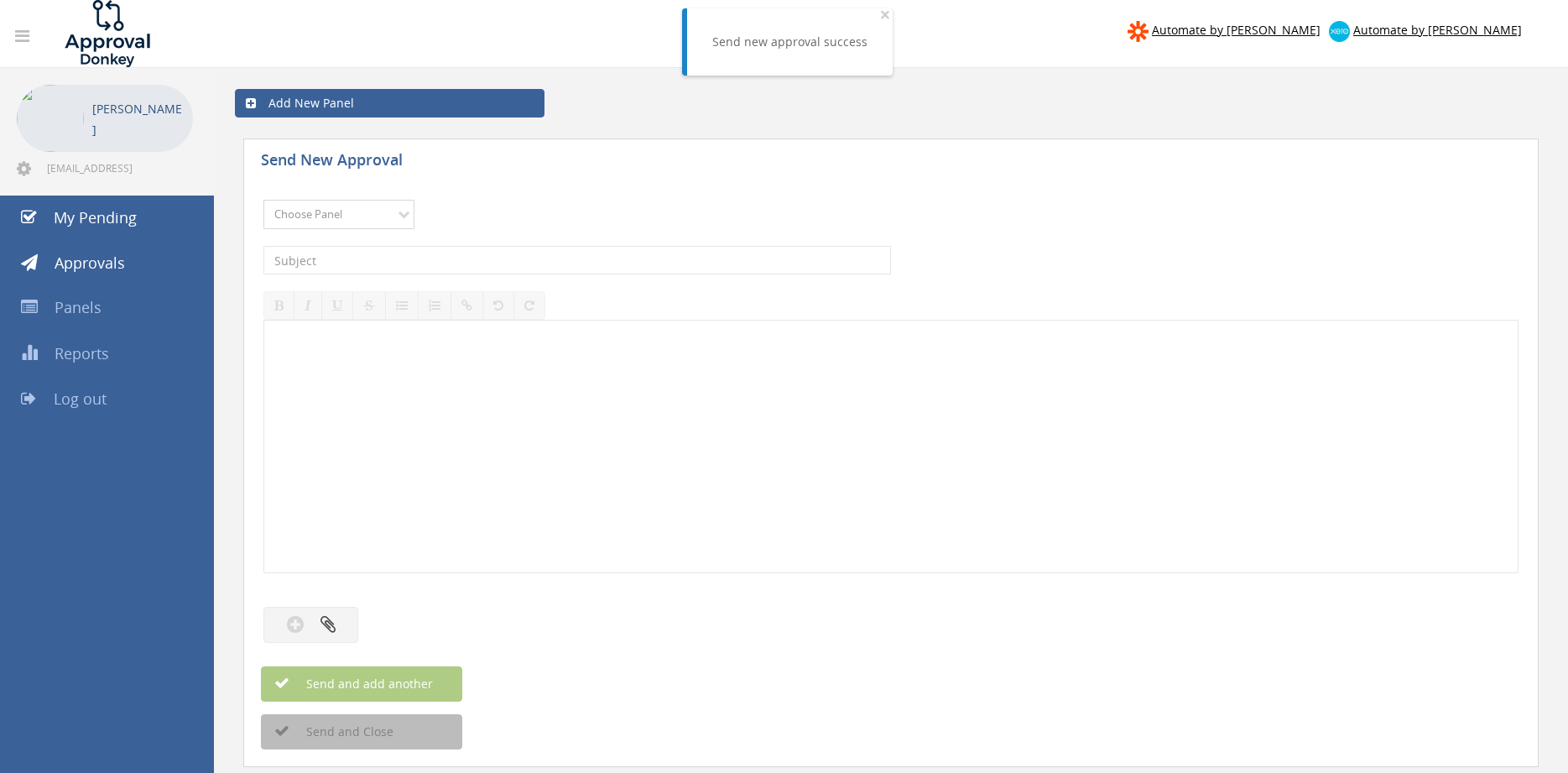
click at [263, 200] on select "Choose Panel Alarm Credits RG - 3 NZ Utilities Cable and SAI Global NZ Alarms-1…" at bounding box center [339, 214] width 151 height 30
select select "13141"
click option "NZ Utilities" at bounding box center [0, 0] width 0 height 0
click at [372, 263] on input "text" at bounding box center [577, 260] width 627 height 29
type input "BOC INV 4089798590 $302.99"
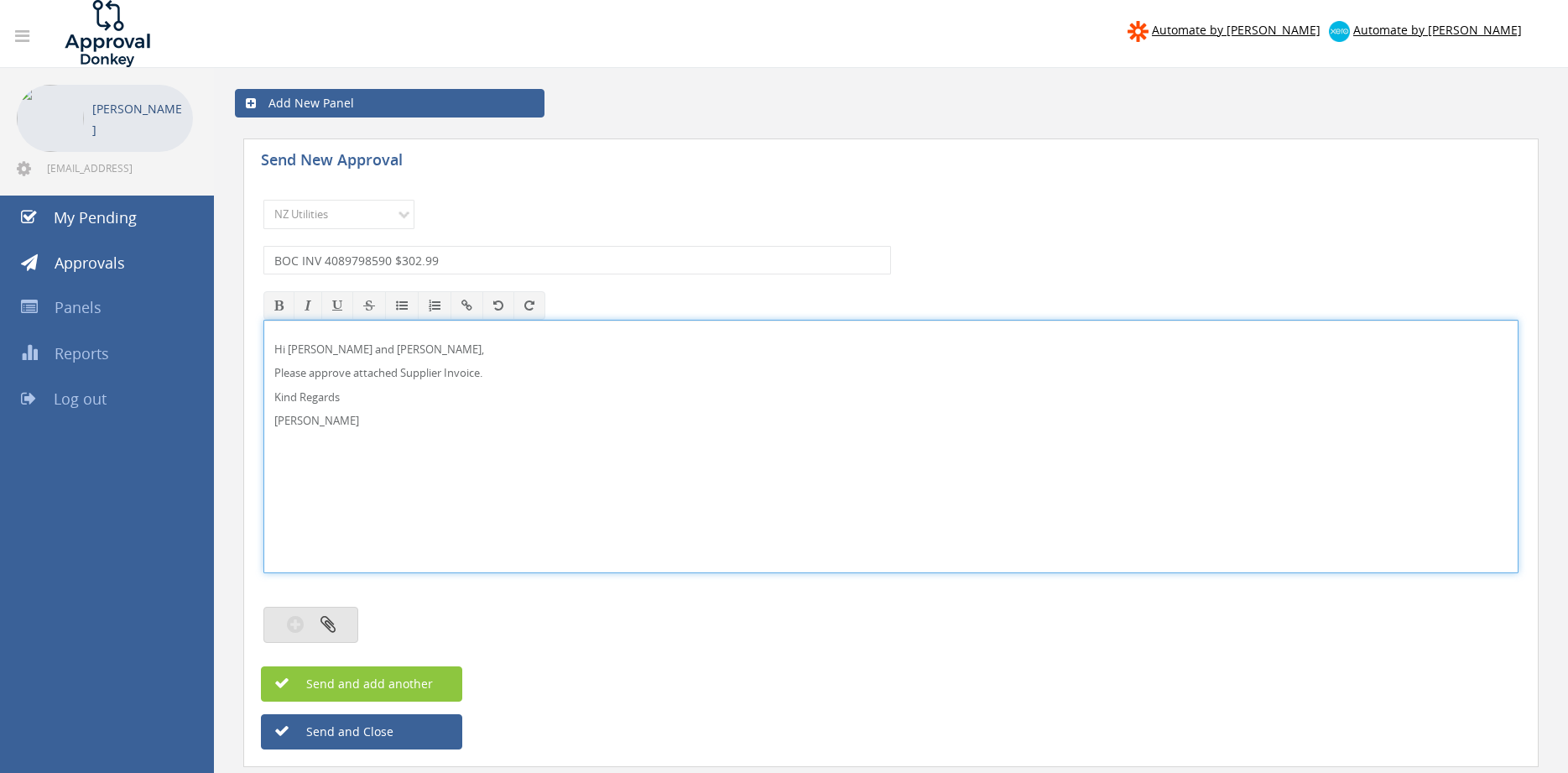
click at [338, 614] on button "button" at bounding box center [311, 624] width 95 height 36
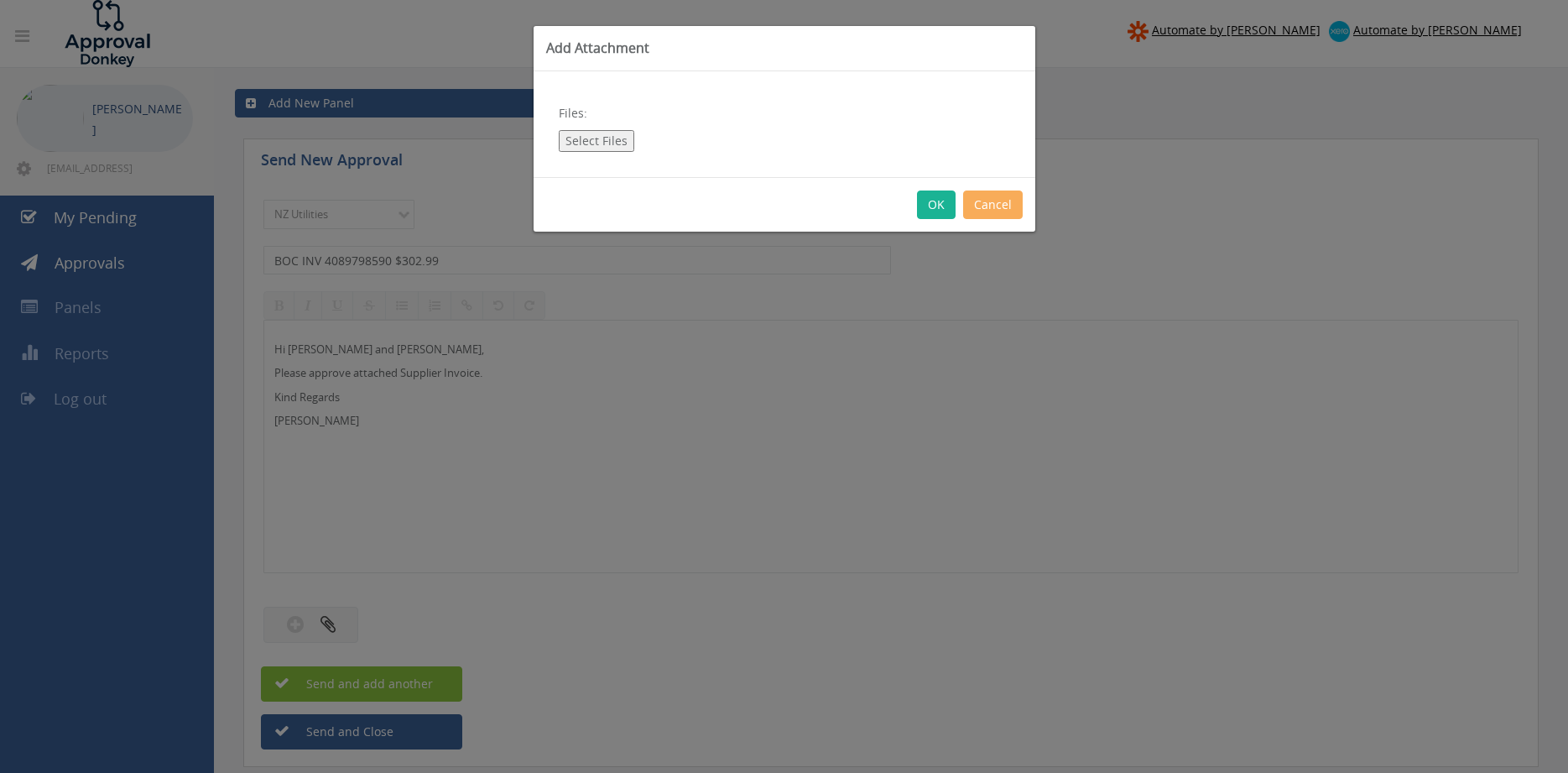
click at [598, 138] on button "Select Files" at bounding box center [596, 141] width 75 height 22
type input "C:\fakepath\BOC Inv 4089798590 13.08.25.pdf"
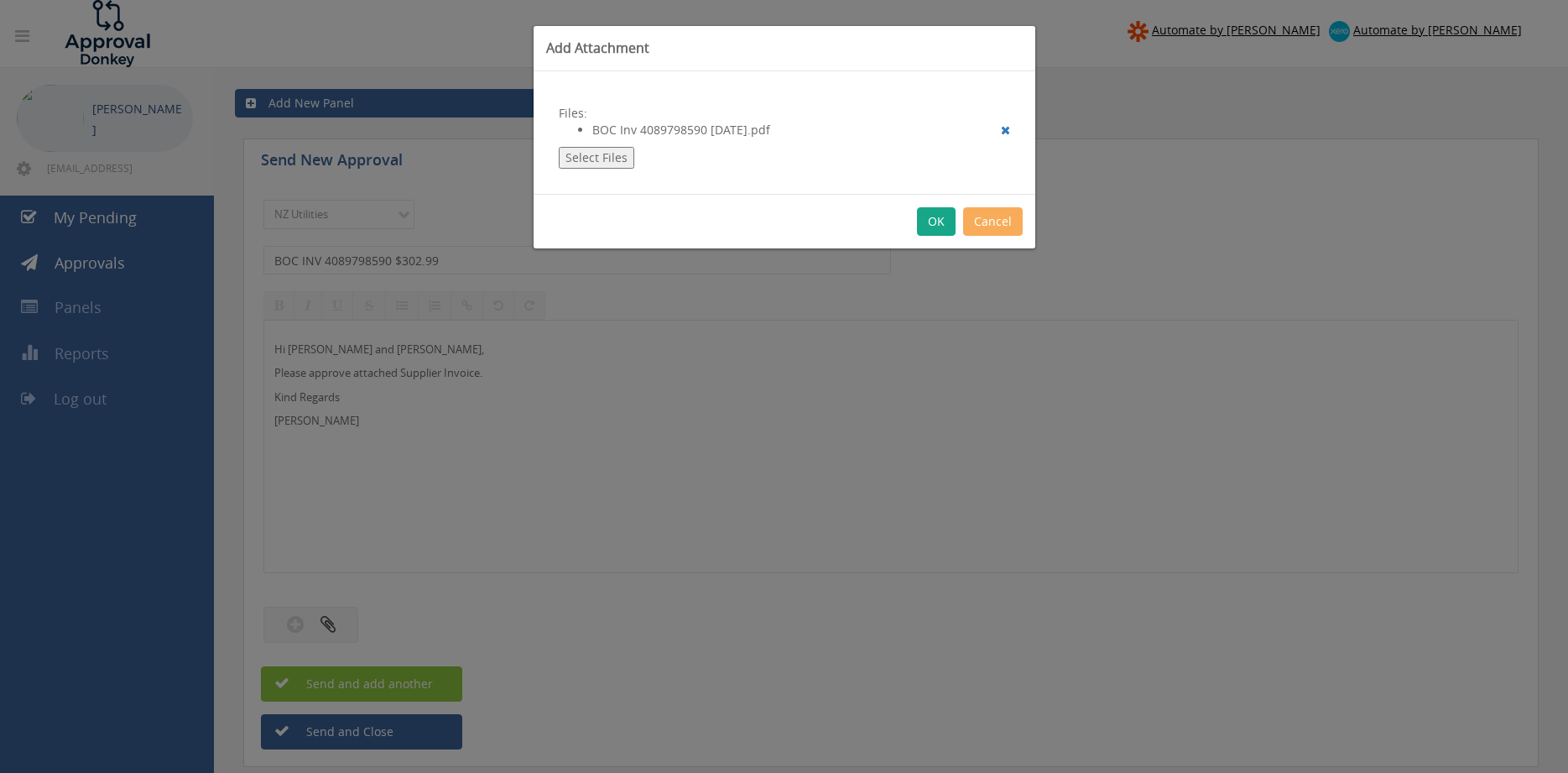
click at [930, 220] on button "OK" at bounding box center [936, 222] width 39 height 29
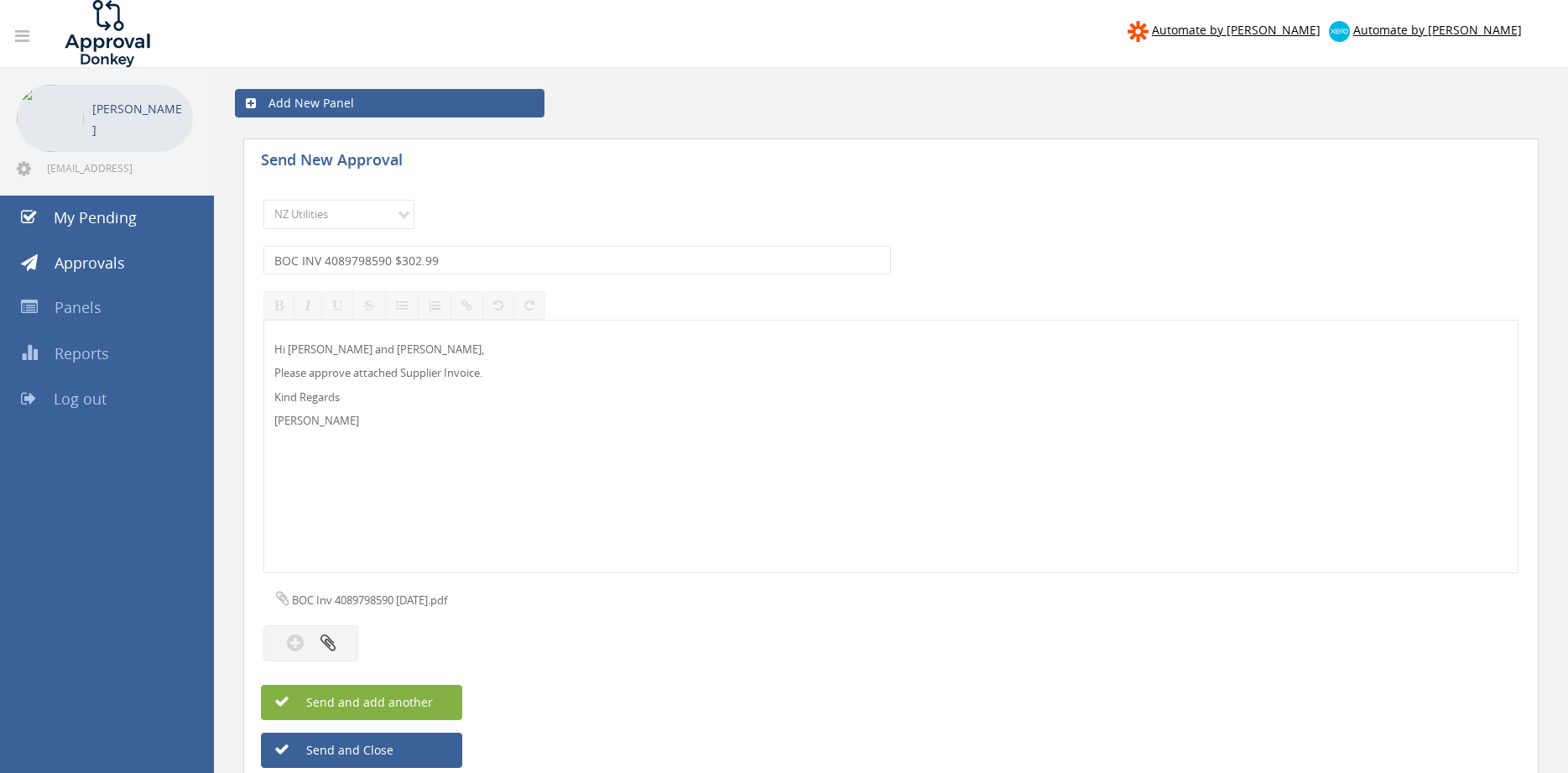
click at [421, 696] on span "Send and add another" at bounding box center [351, 702] width 163 height 16
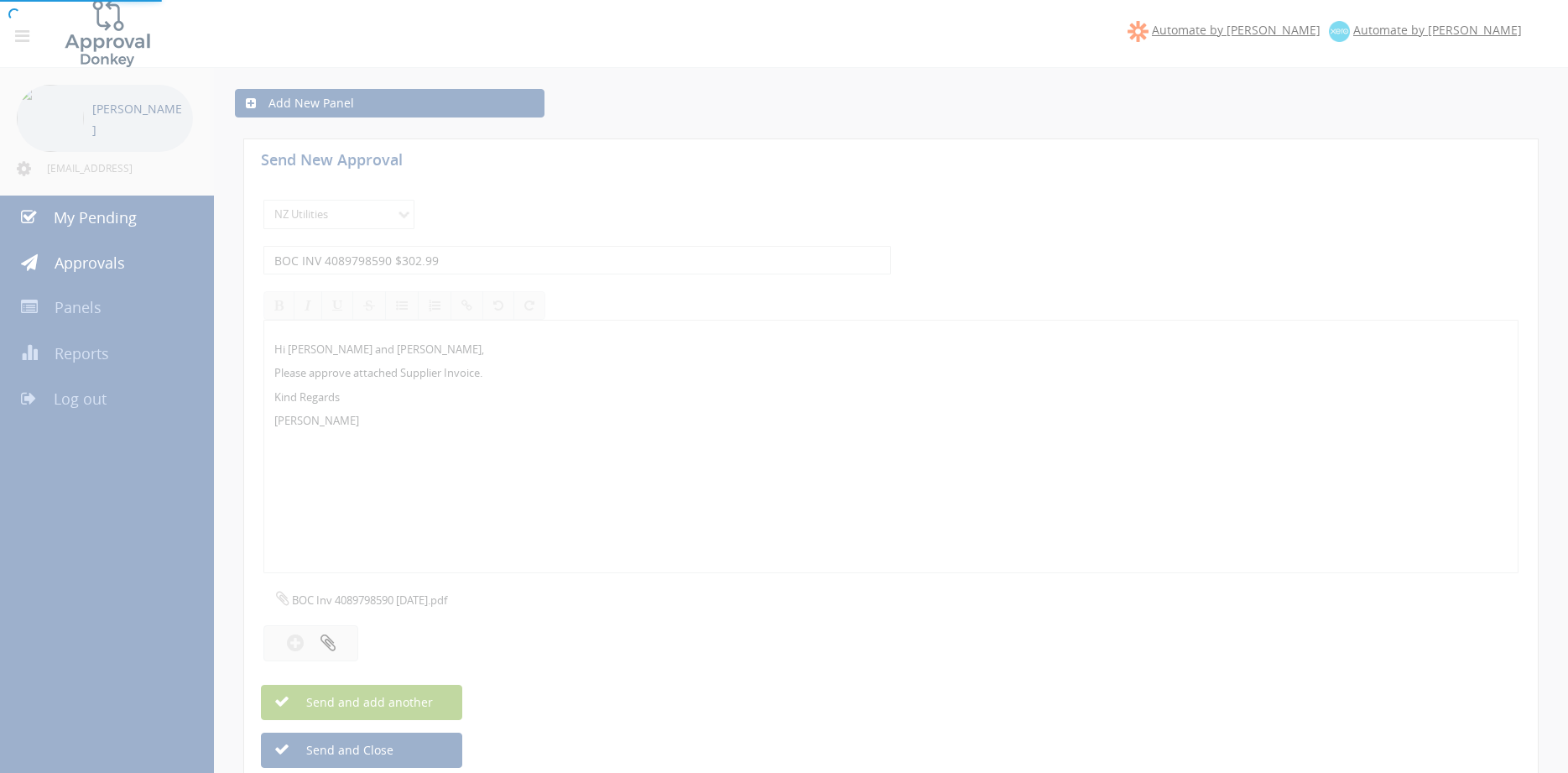
select select
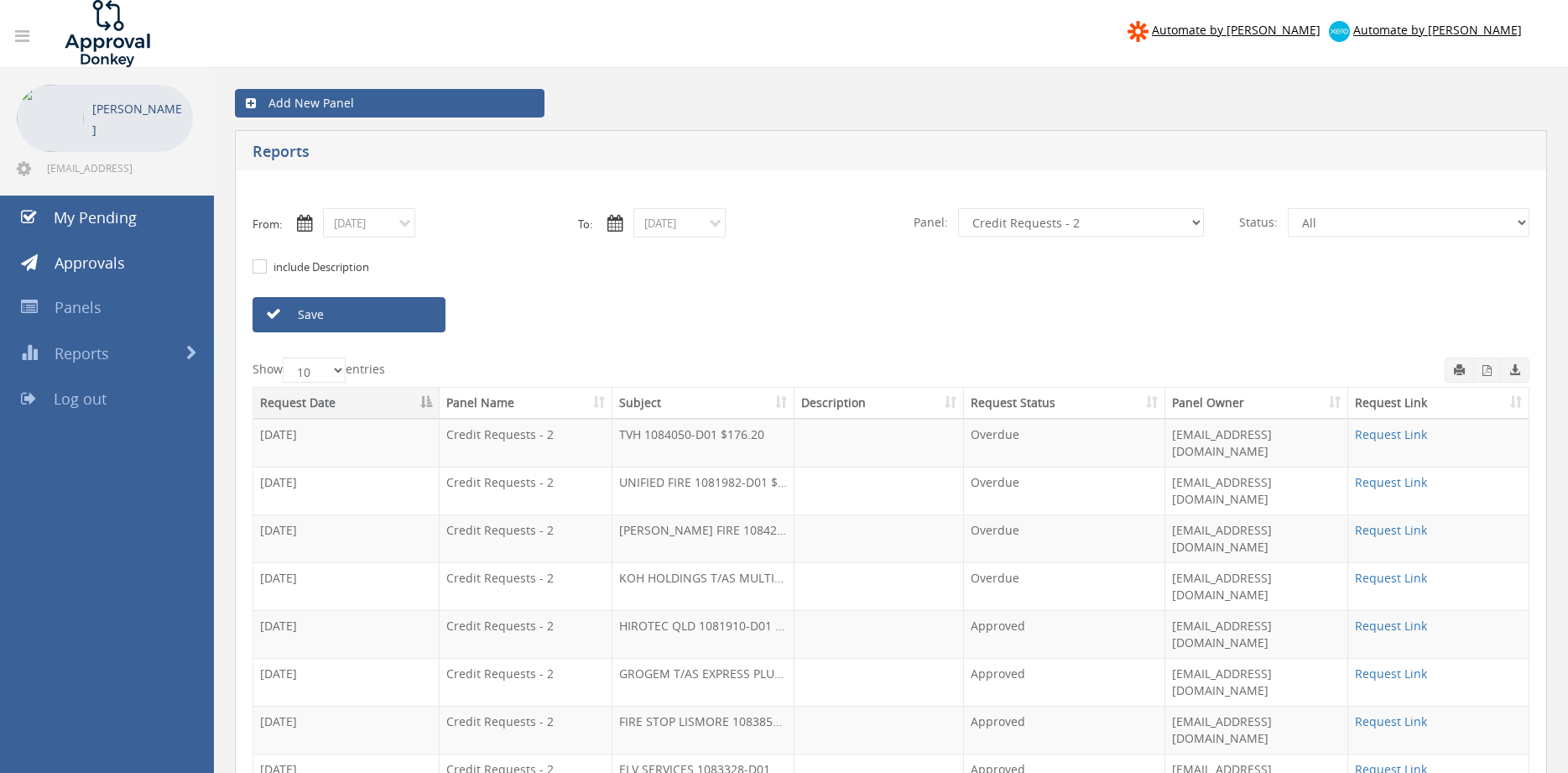
select select "number:9739"
click at [306, 311] on link "Save" at bounding box center [349, 315] width 193 height 36
